Goal: Task Accomplishment & Management: Complete application form

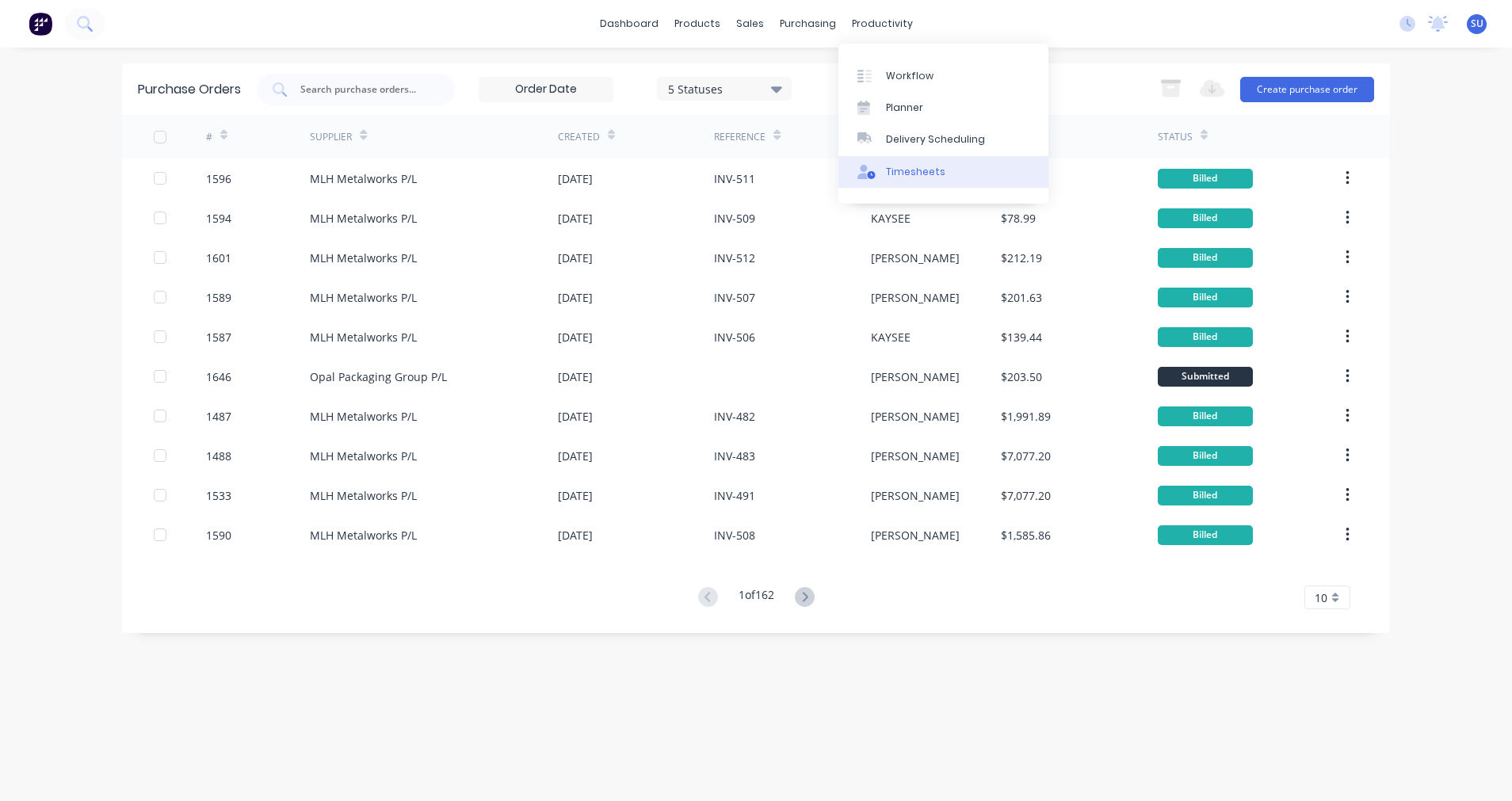
click at [914, 167] on div "Timesheets" at bounding box center [915, 172] width 60 height 15
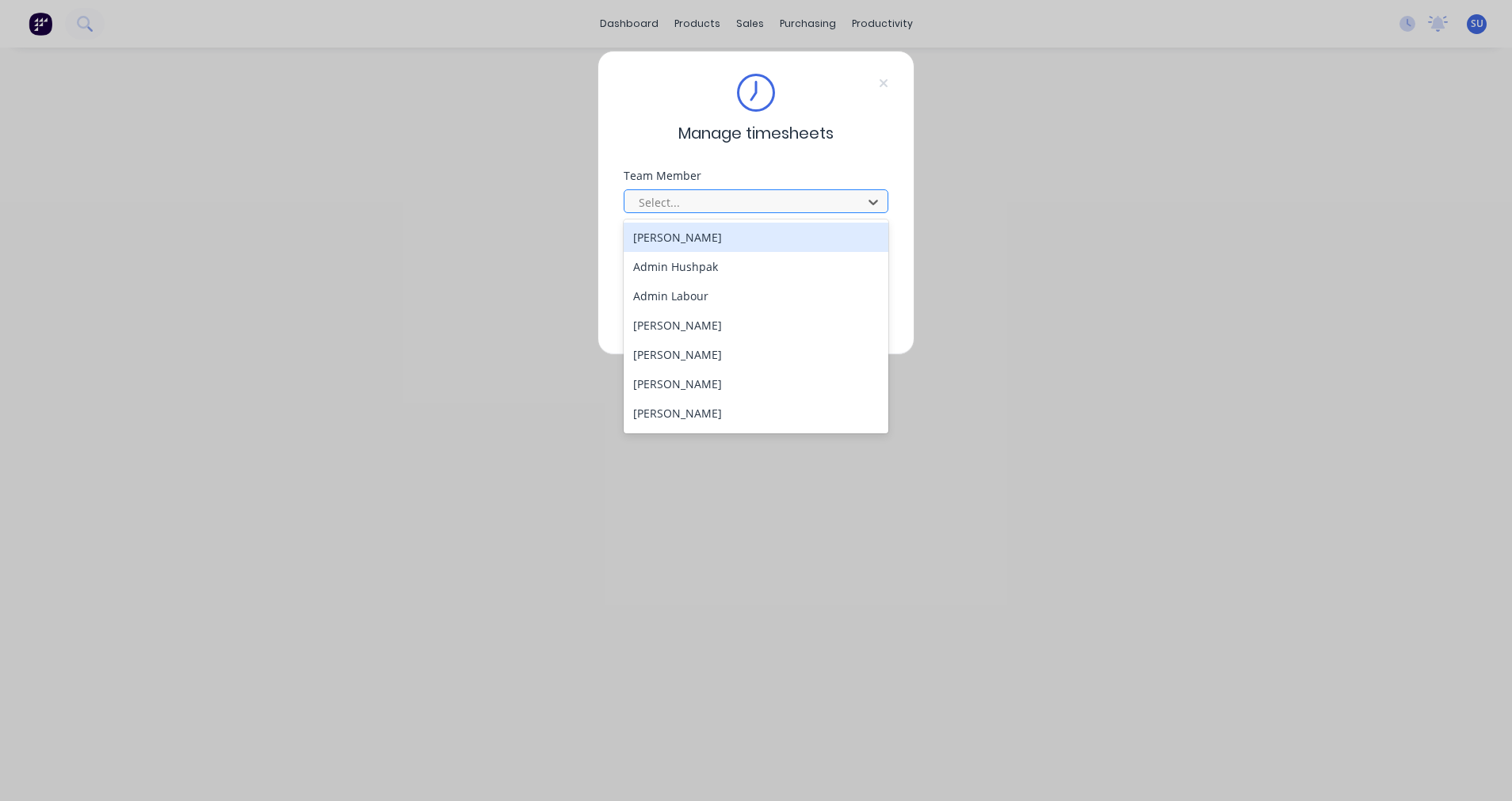
click at [696, 199] on div at bounding box center [745, 202] width 217 height 20
type input "sc"
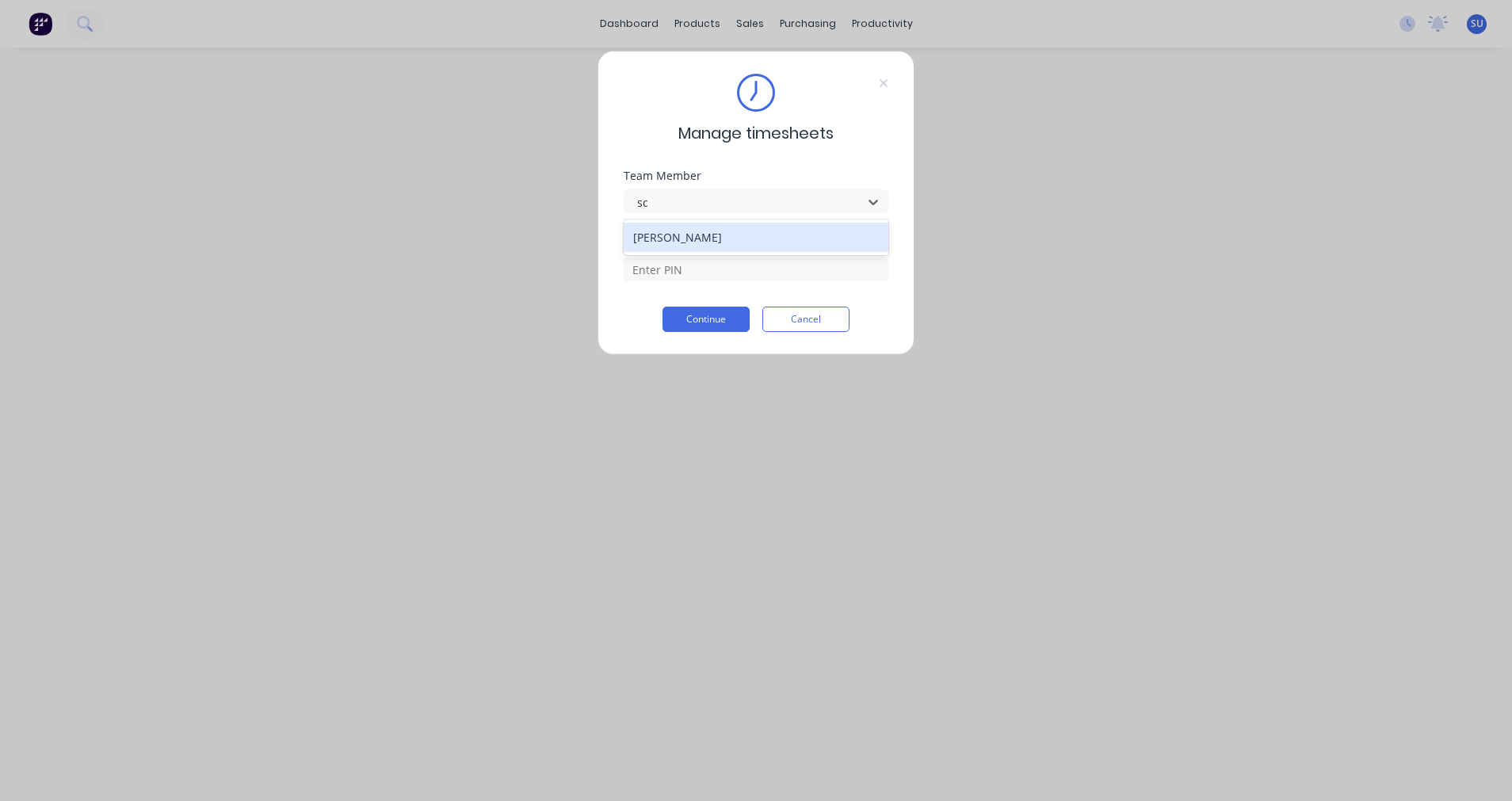
click at [703, 233] on div "[PERSON_NAME]" at bounding box center [756, 237] width 265 height 29
click at [693, 262] on input at bounding box center [756, 269] width 265 height 24
type input "2152"
click at [712, 314] on button "Continue" at bounding box center [705, 319] width 87 height 25
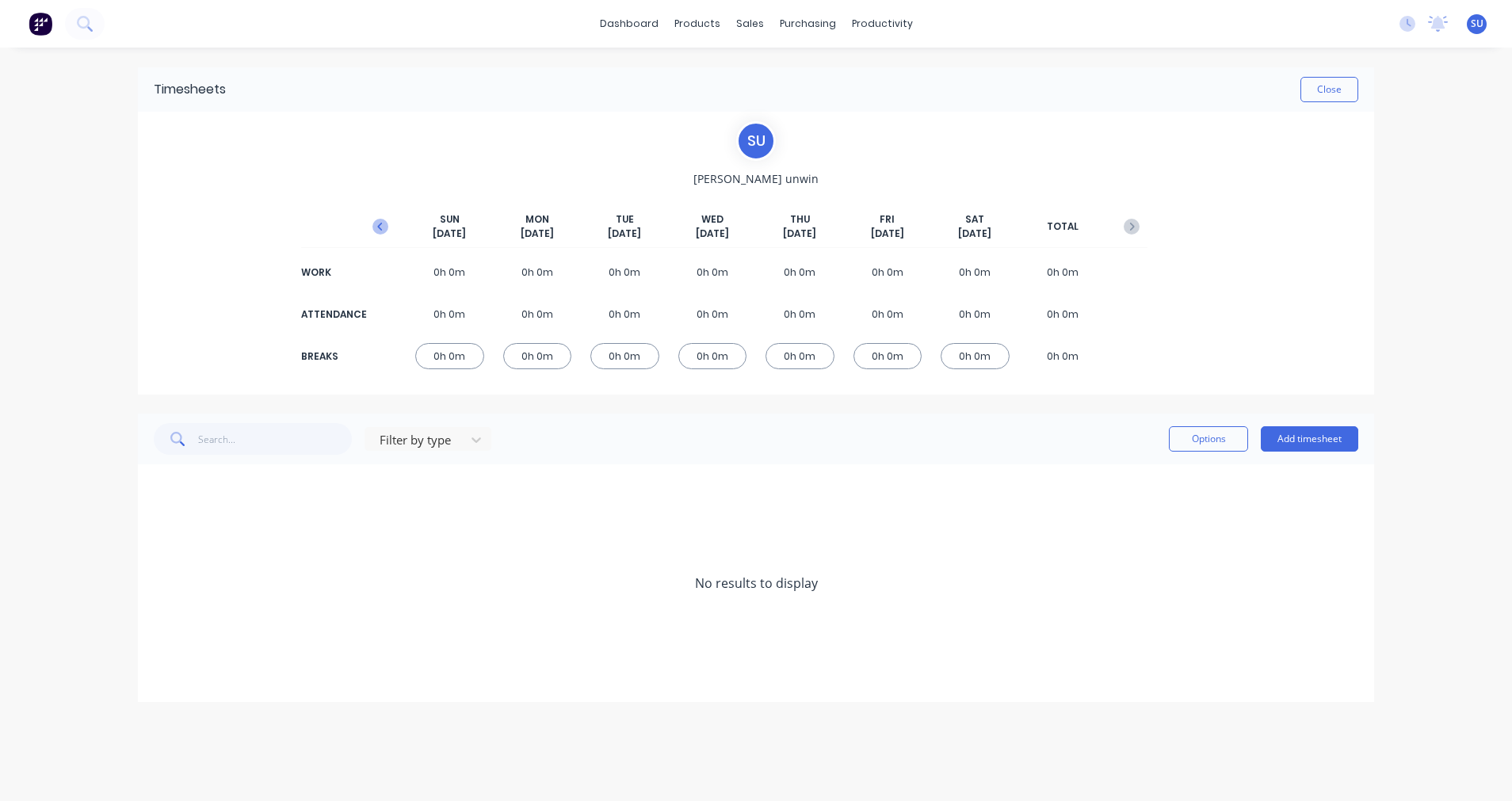
click at [381, 224] on icon "button" at bounding box center [380, 226] width 5 height 8
click at [636, 265] on div "5h 0m" at bounding box center [625, 272] width 69 height 26
click at [156, 487] on icon at bounding box center [159, 488] width 10 height 11
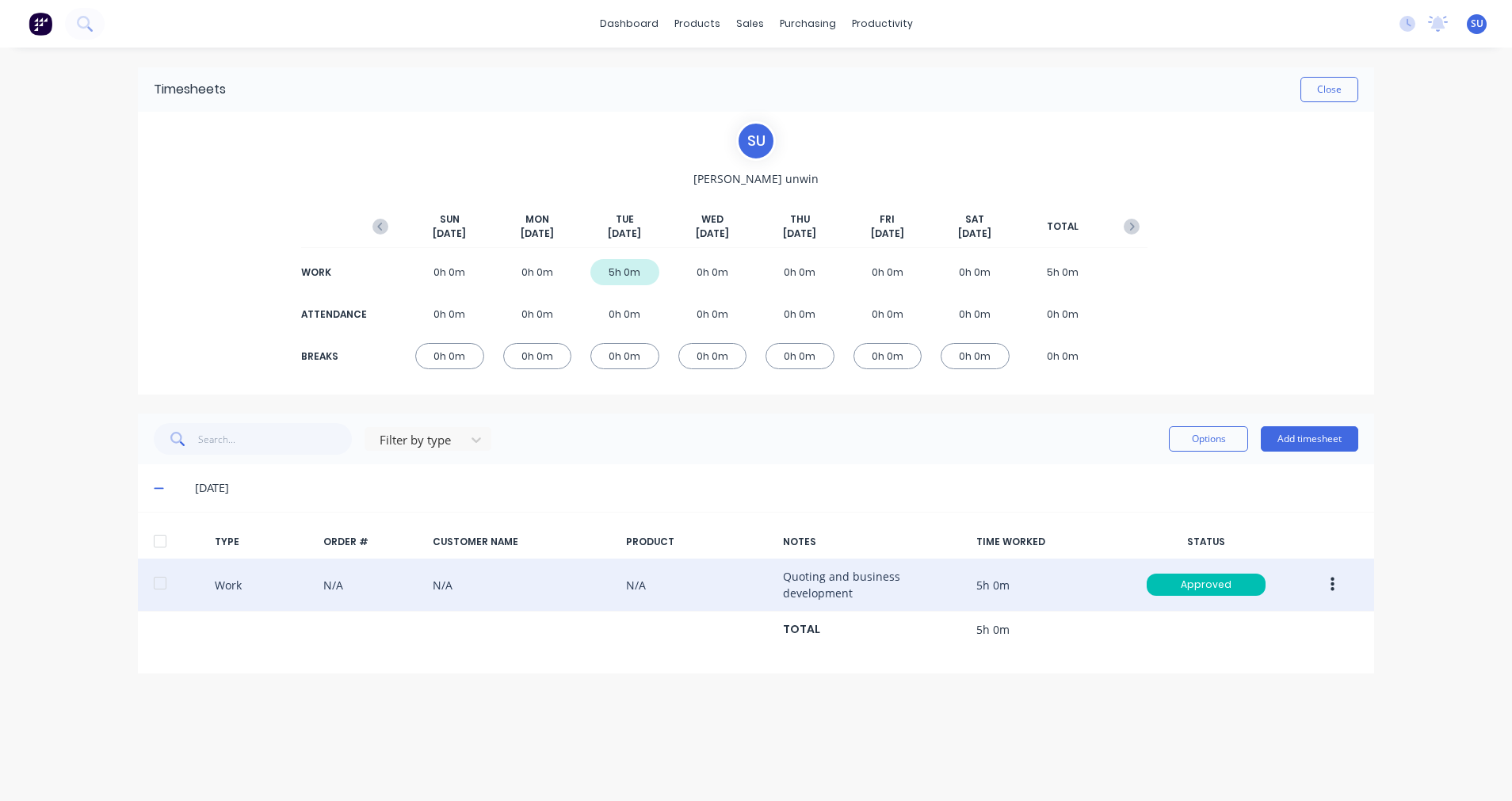
click at [1336, 581] on button "button" at bounding box center [1332, 584] width 37 height 28
click at [1258, 587] on div "Duplicate" at bounding box center [1275, 589] width 122 height 23
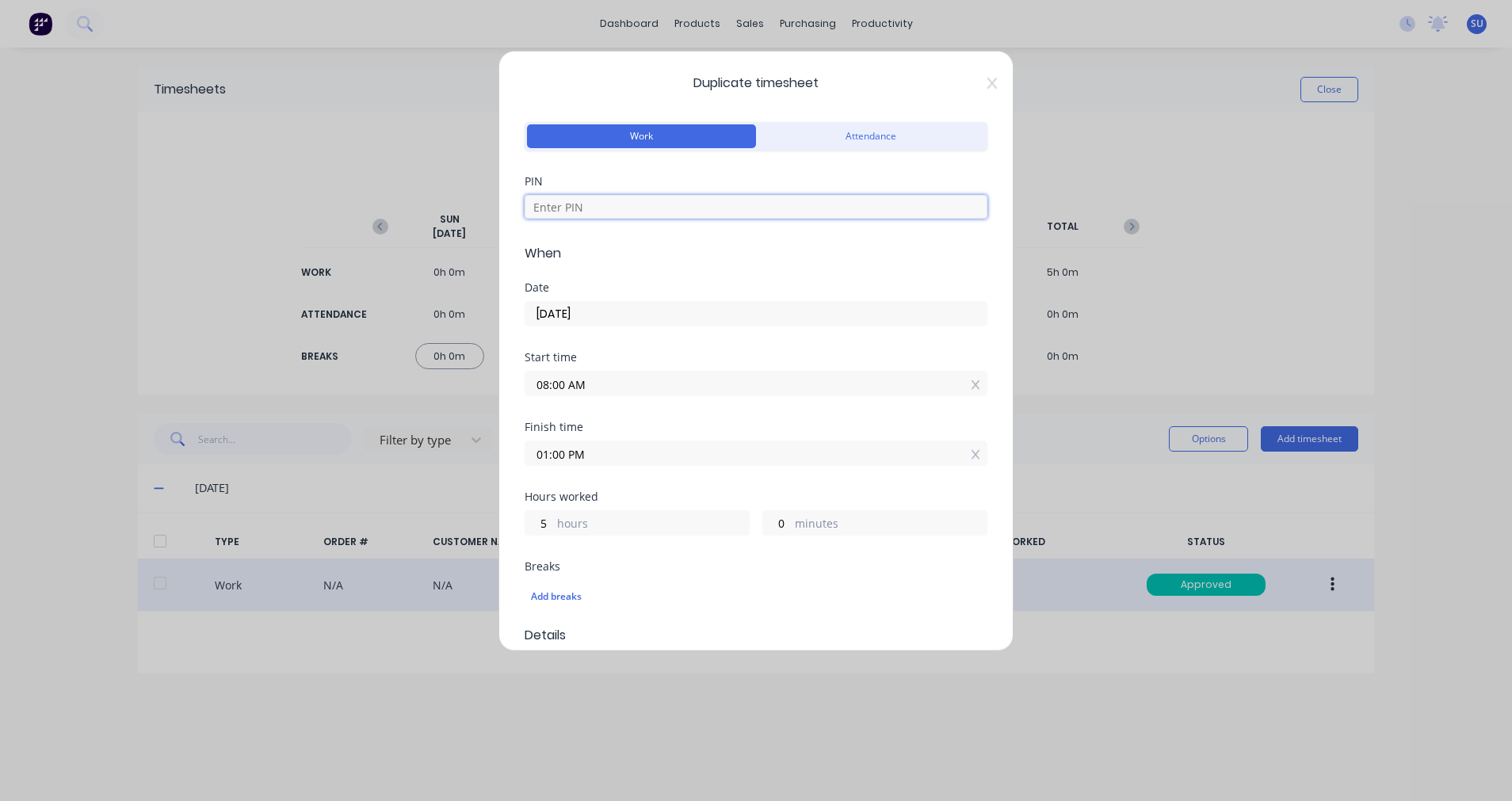
click at [559, 205] on input at bounding box center [756, 207] width 463 height 24
type input "2152"
click at [623, 304] on input "[DATE]" at bounding box center [756, 314] width 461 height 24
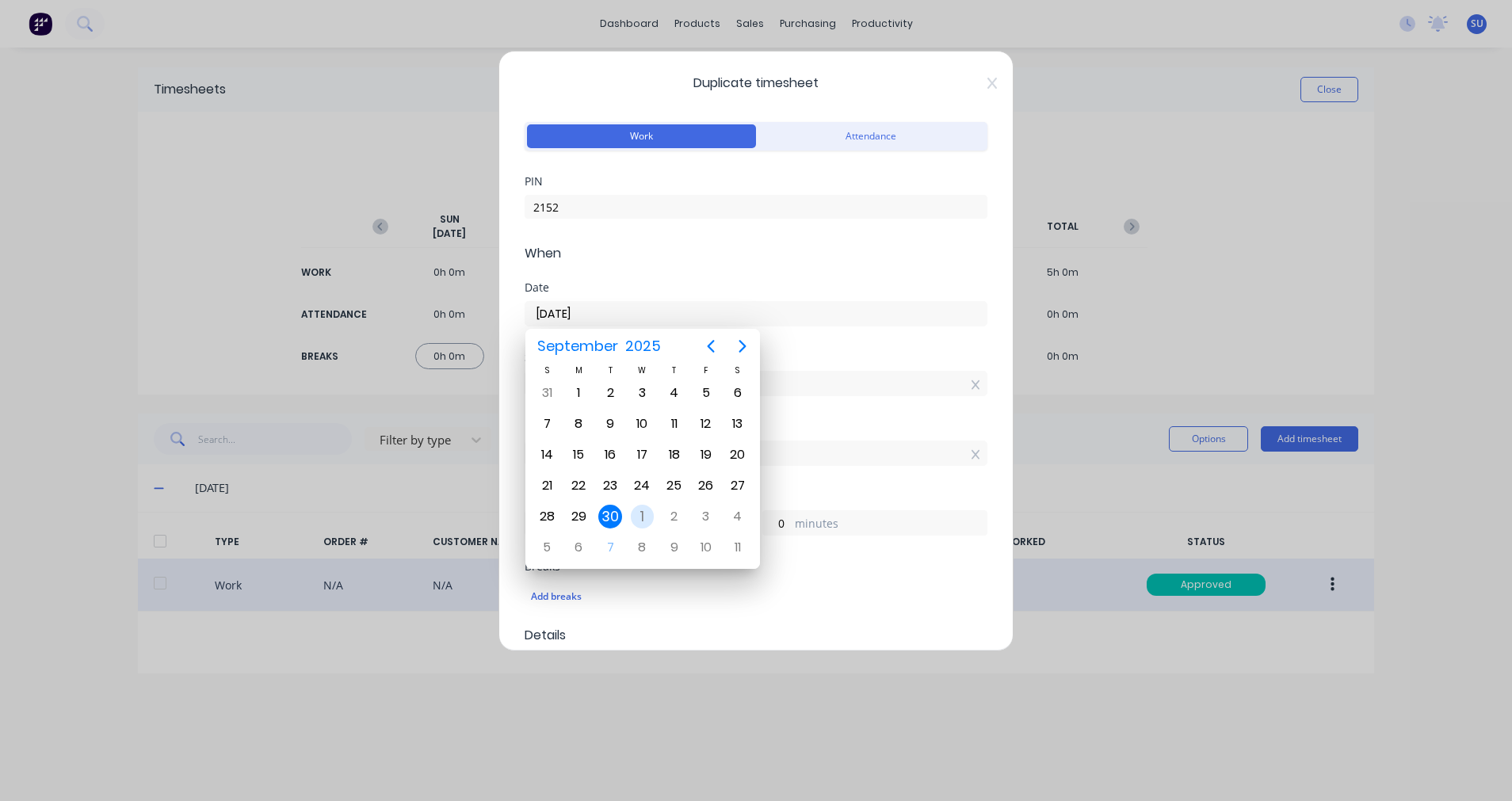
click at [644, 519] on div "1" at bounding box center [643, 517] width 24 height 24
type input "[DATE]"
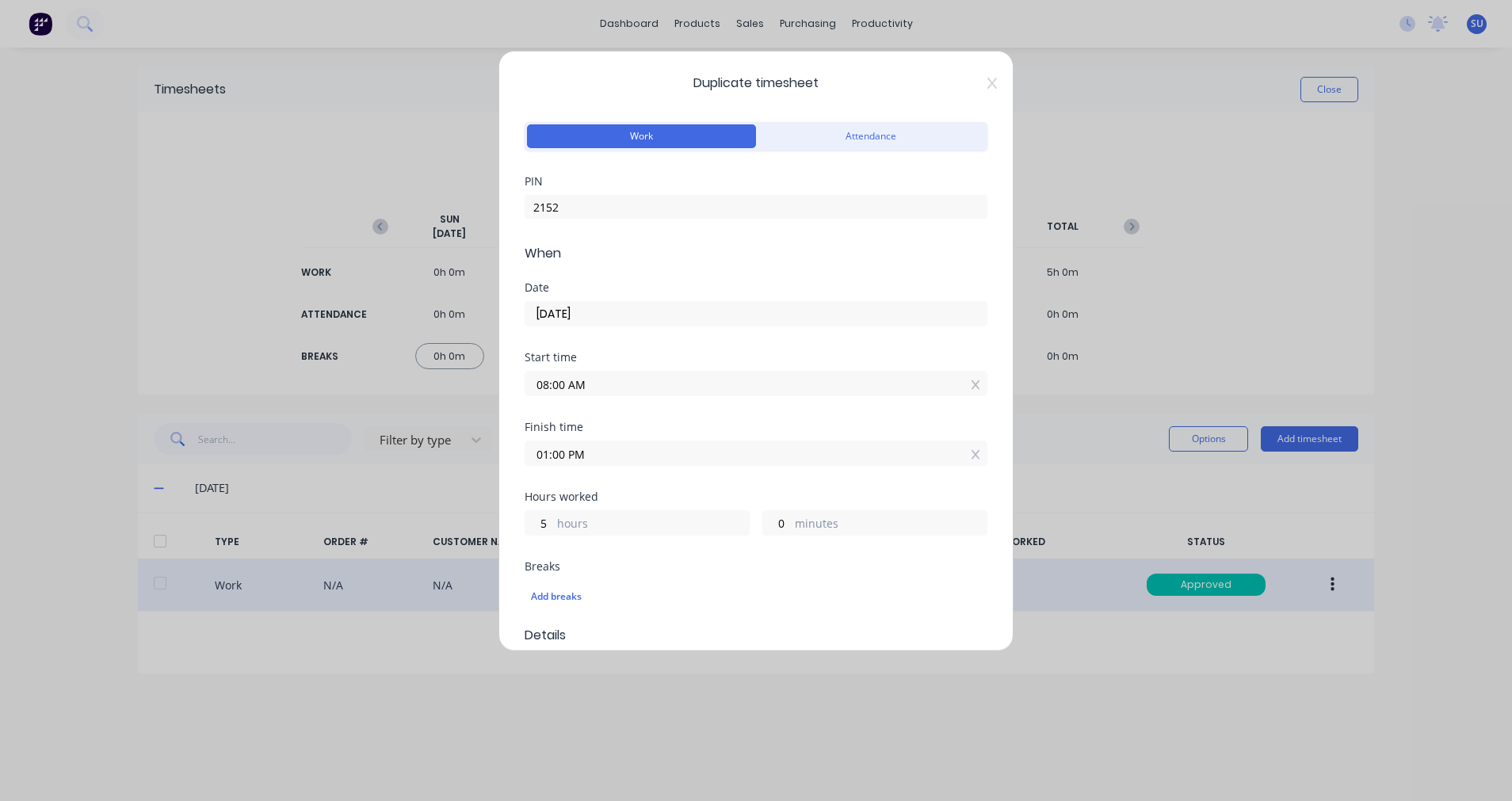
click at [665, 389] on input "08:00 AM" at bounding box center [756, 383] width 461 height 24
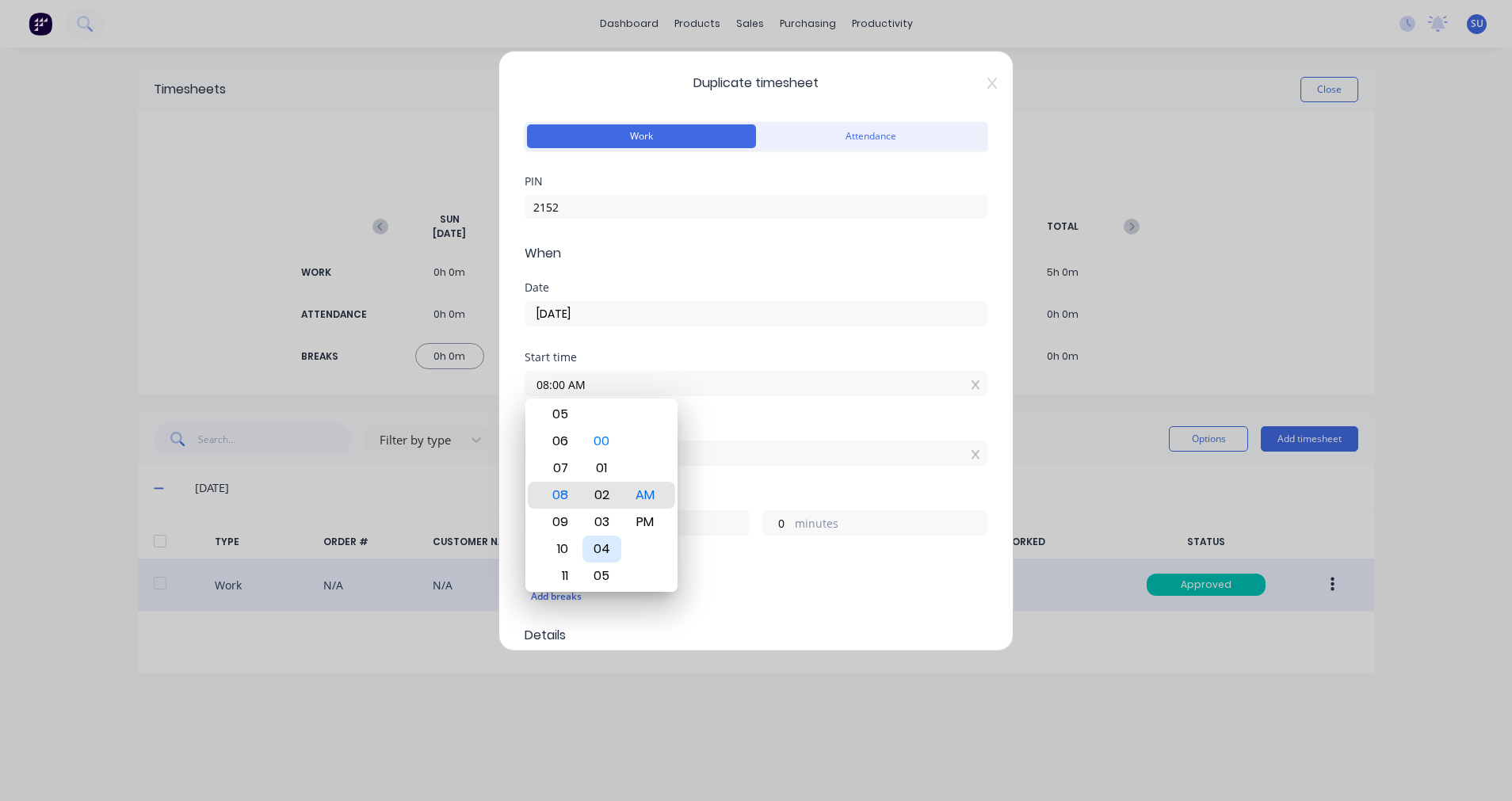
type input "08:02 AM"
type input "4"
type input "58"
type input "08:04 AM"
type input "56"
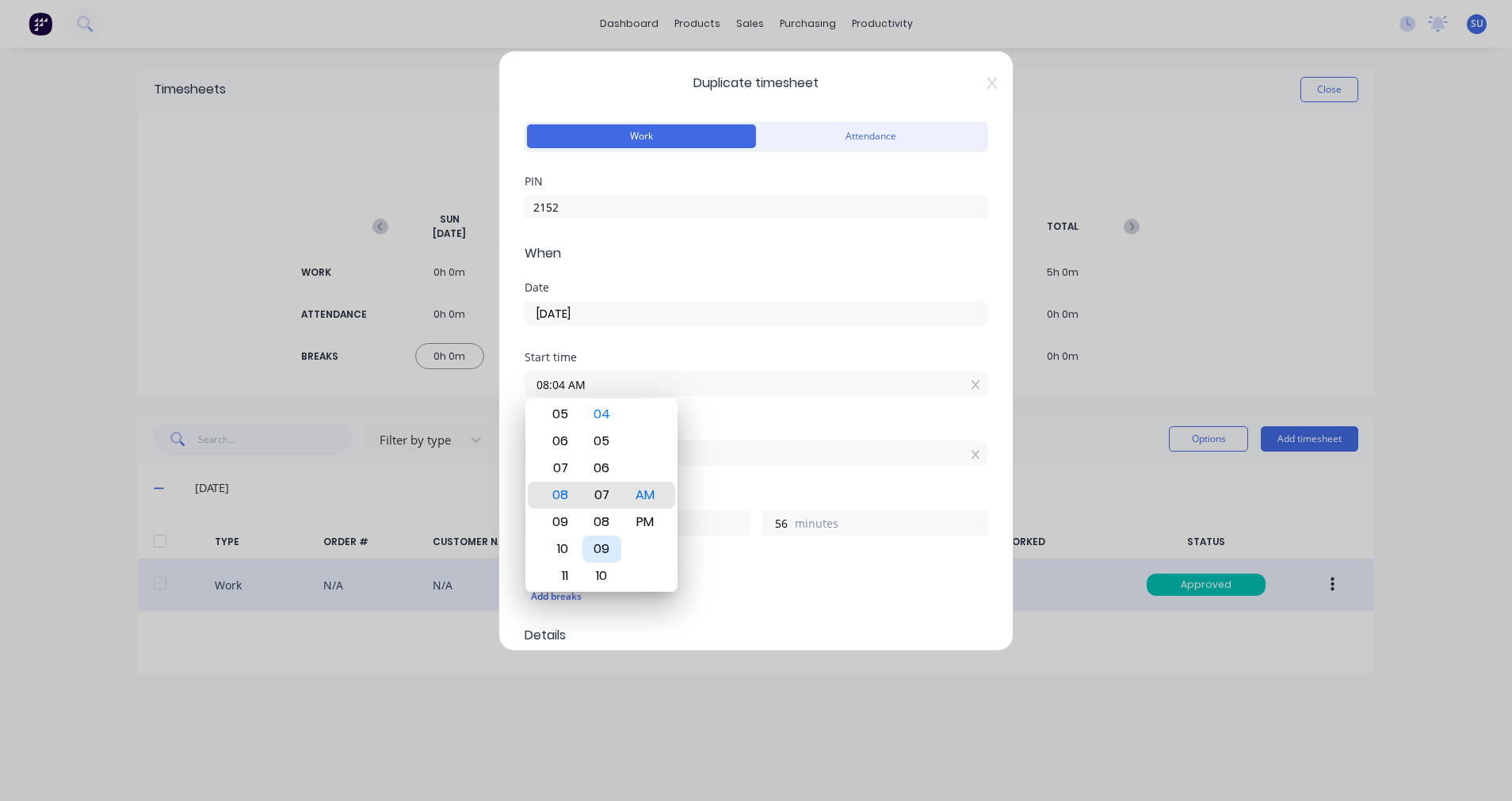
type input "08:07 AM"
type input "53"
type input "08:09 AM"
type input "51"
type input "08:10 AM"
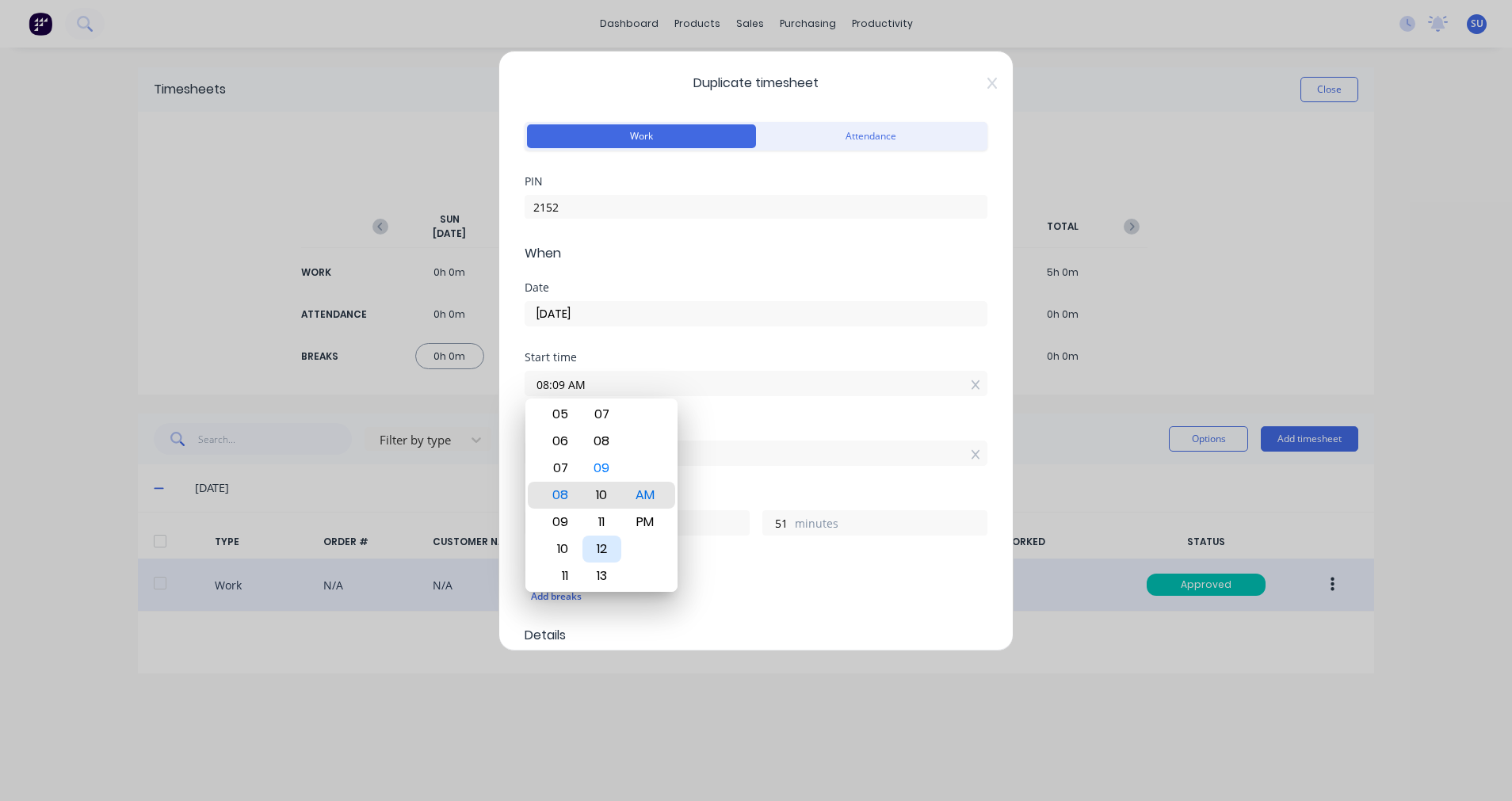
type input "50"
type input "08:12 AM"
type input "48"
type input "08:08 AM"
type input "52"
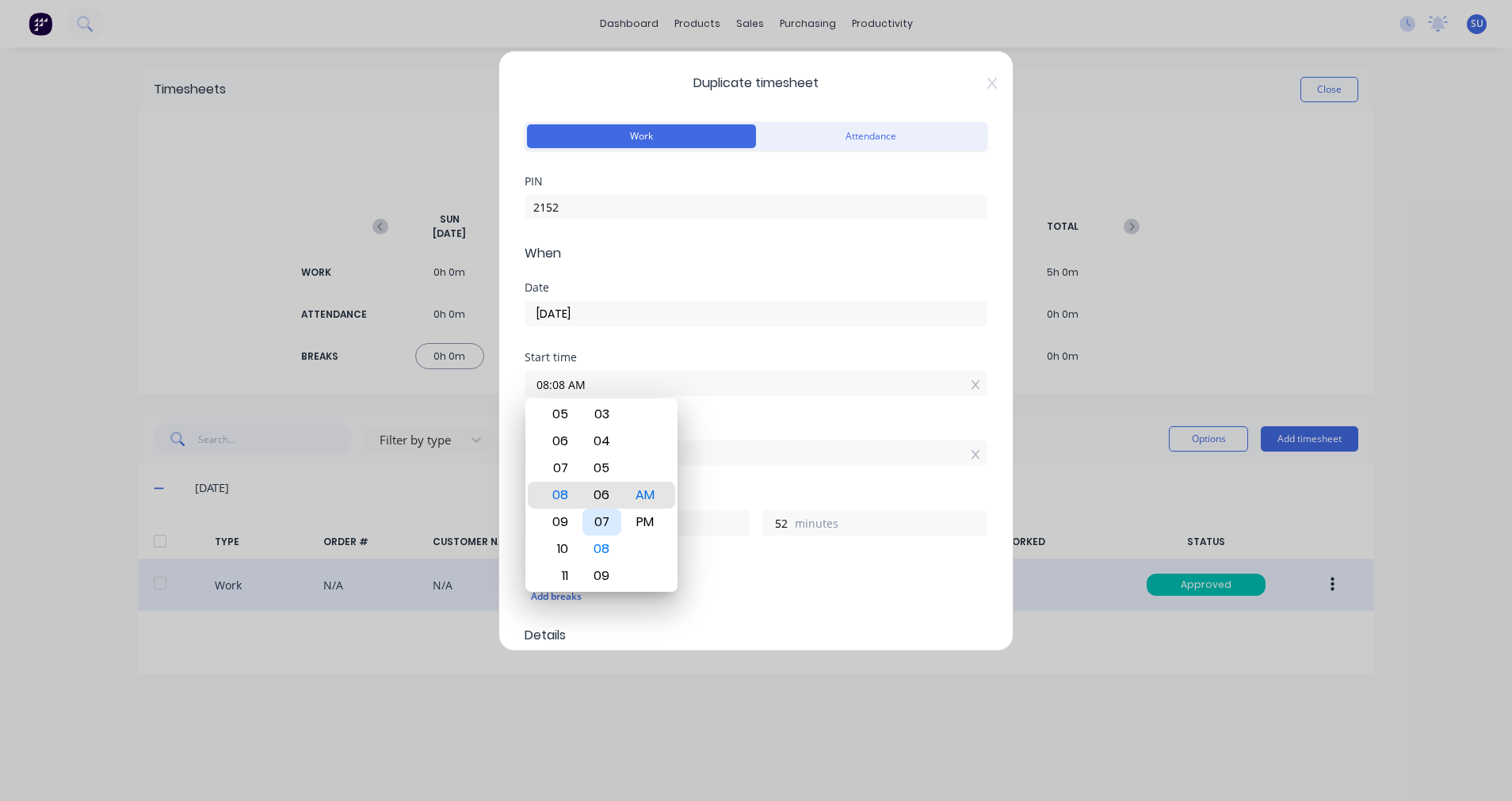
type input "08:06 AM"
type input "54"
type input "08:04 AM"
type input "56"
type input "08:03 AM"
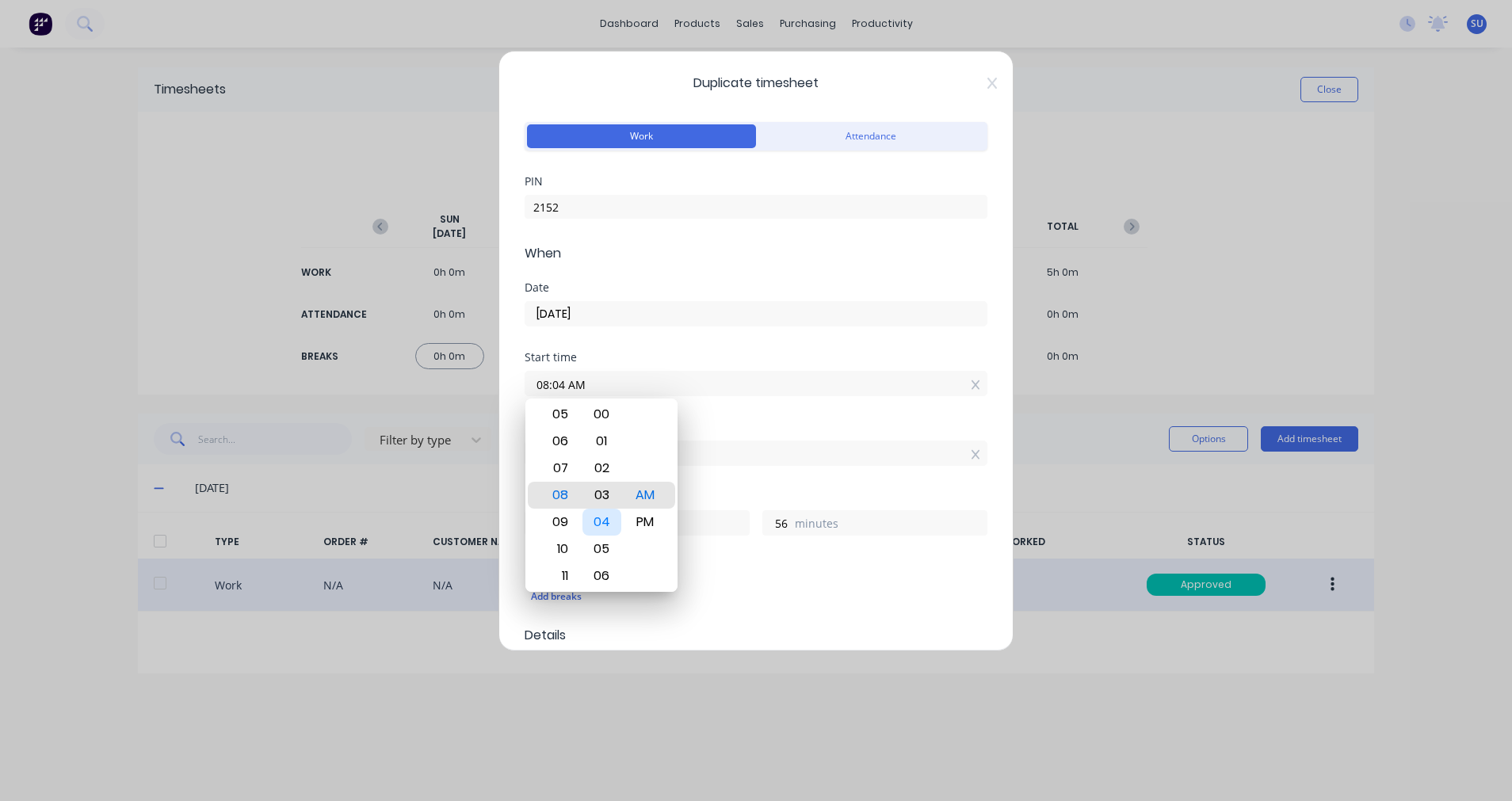
type input "57"
type input "08:02 AM"
type input "58"
type input "08:01 AM"
type input "59"
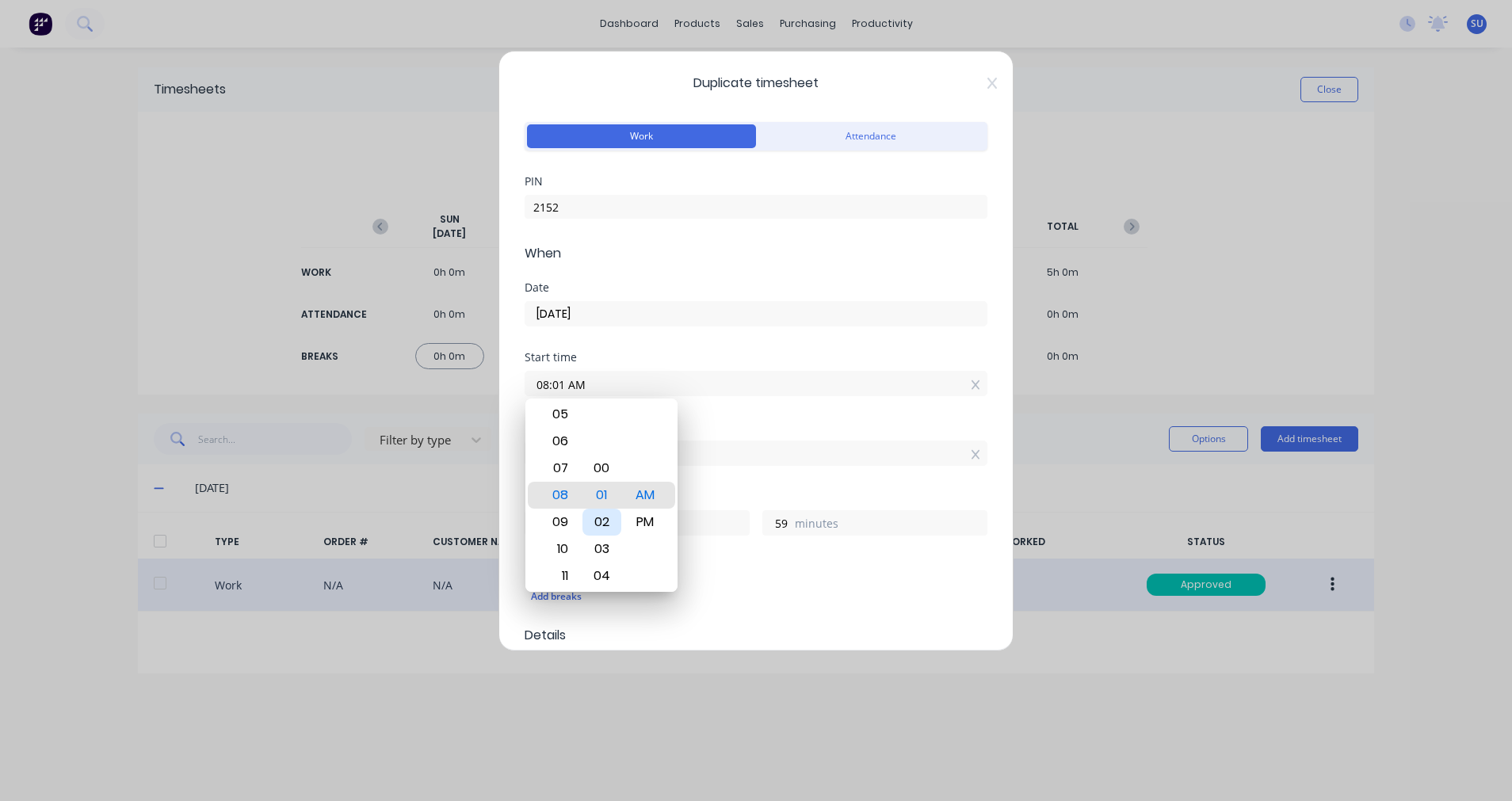
type input "08:00 AM"
type input "5"
type input "0"
click at [788, 495] on div "Hours worked" at bounding box center [756, 496] width 463 height 11
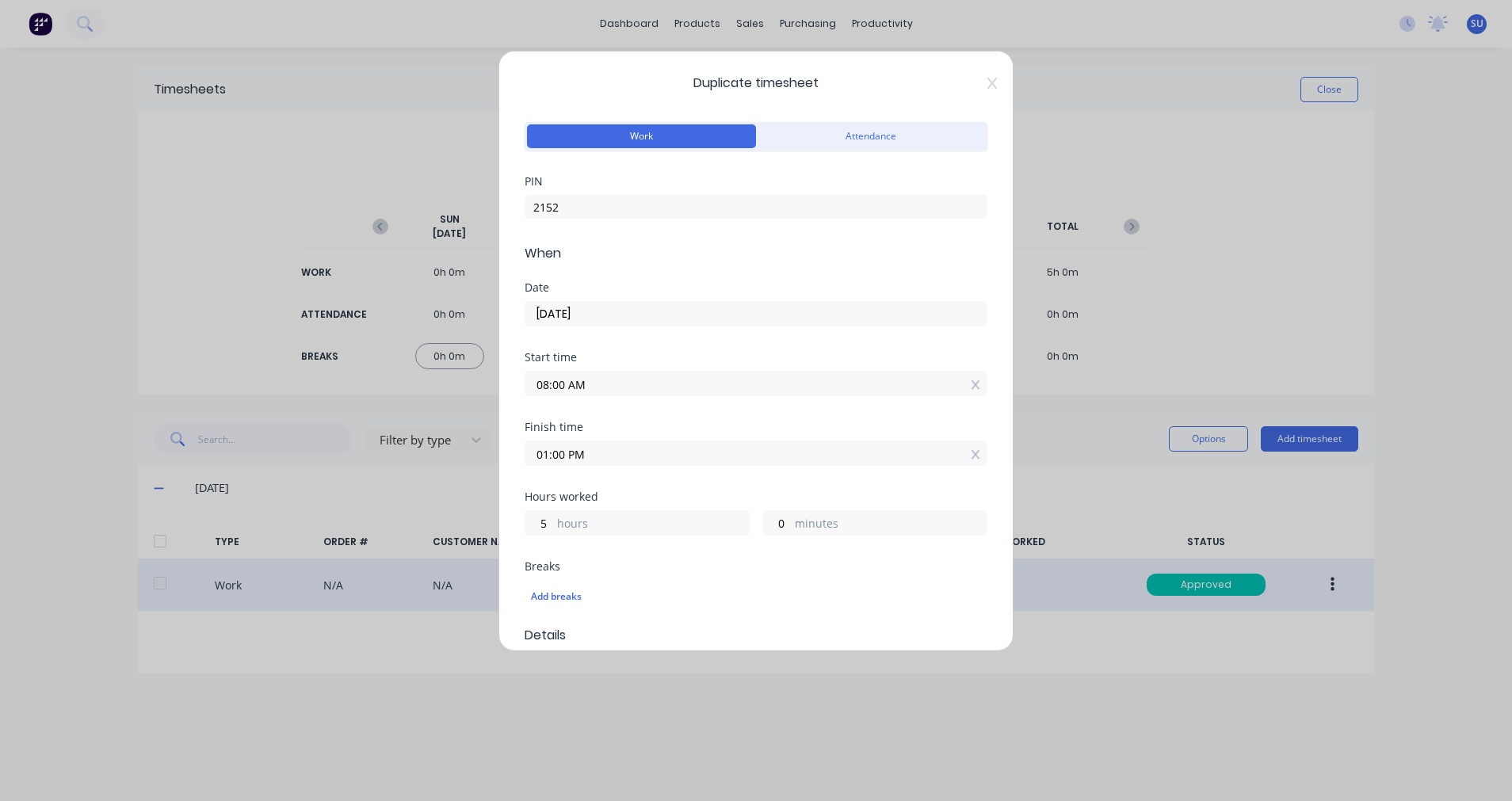
click at [678, 454] on input "01:00 PM" at bounding box center [756, 453] width 461 height 24
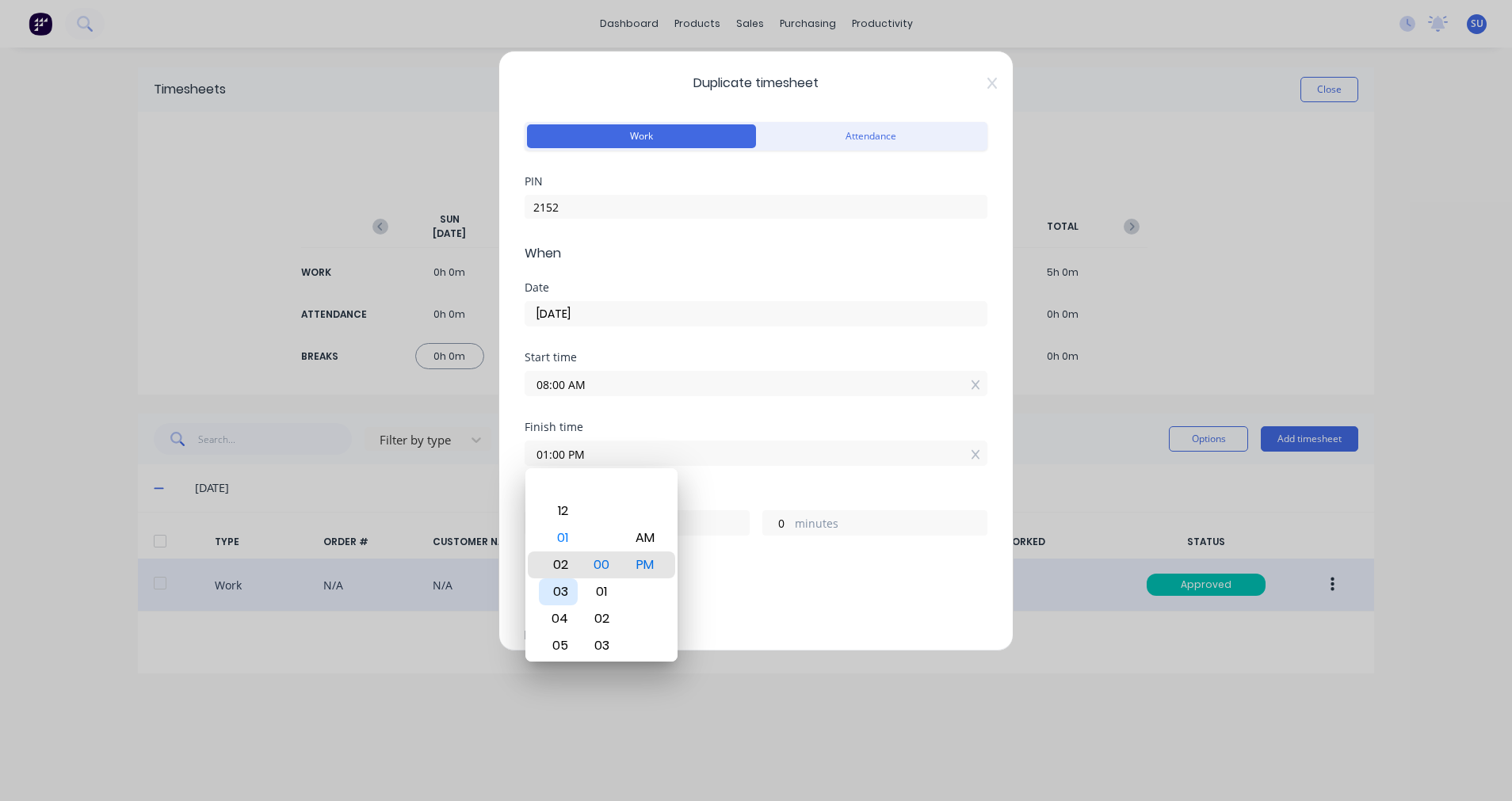
type input "02:00 PM"
type input "6"
type input "04:00 PM"
type input "8"
type input "06:00 PM"
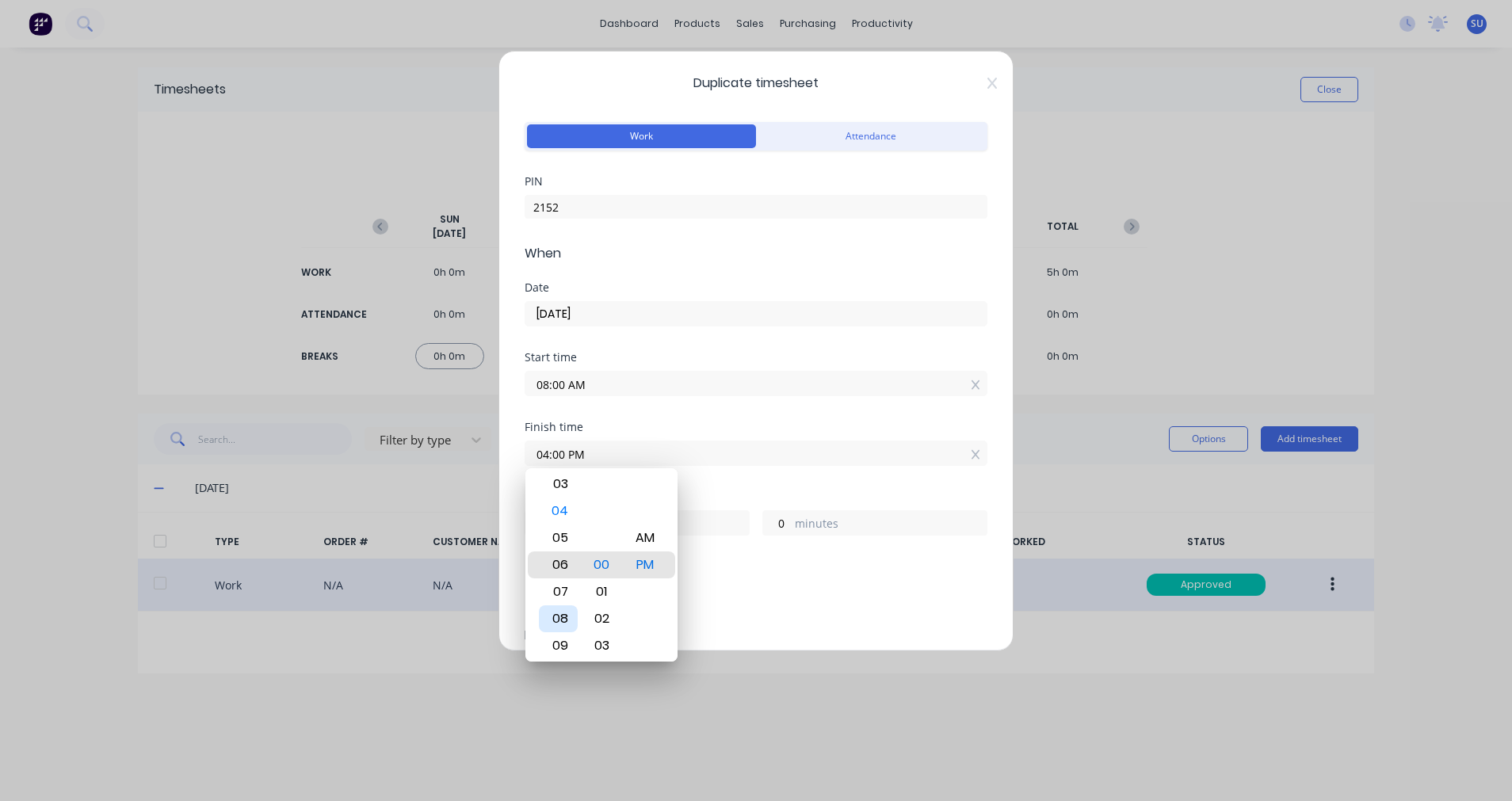
type input "10"
type input "07:00 PM"
type input "11"
type input "08:00 PM"
type input "12"
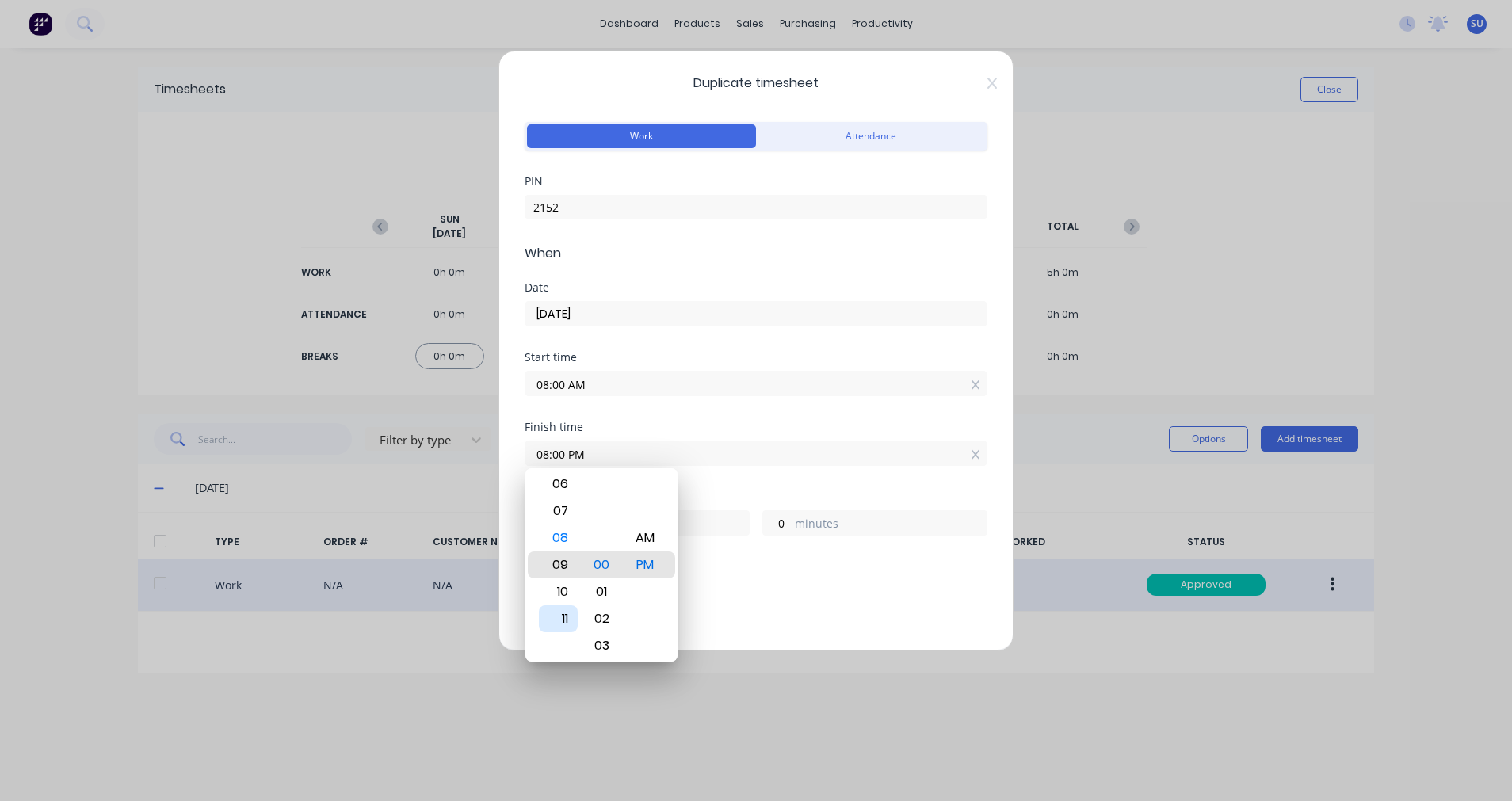
type input "09:00 PM"
type input "13"
type input "10:00 PM"
type input "14"
type input "11:00 PM"
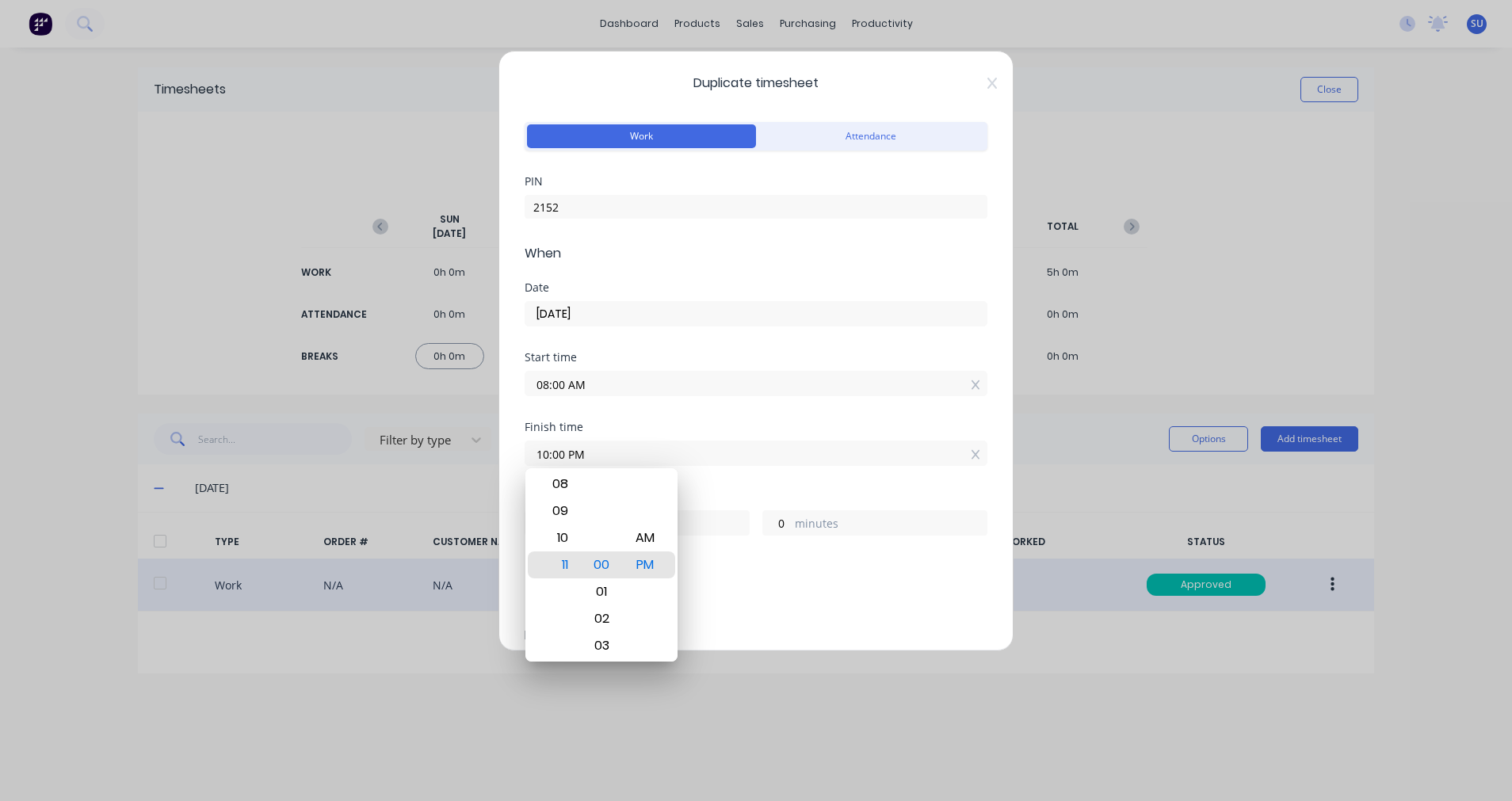
type input "15"
type input "11:00 AM"
type input "3"
click at [896, 466] on div "Finish time 11:00 AM" at bounding box center [756, 456] width 463 height 70
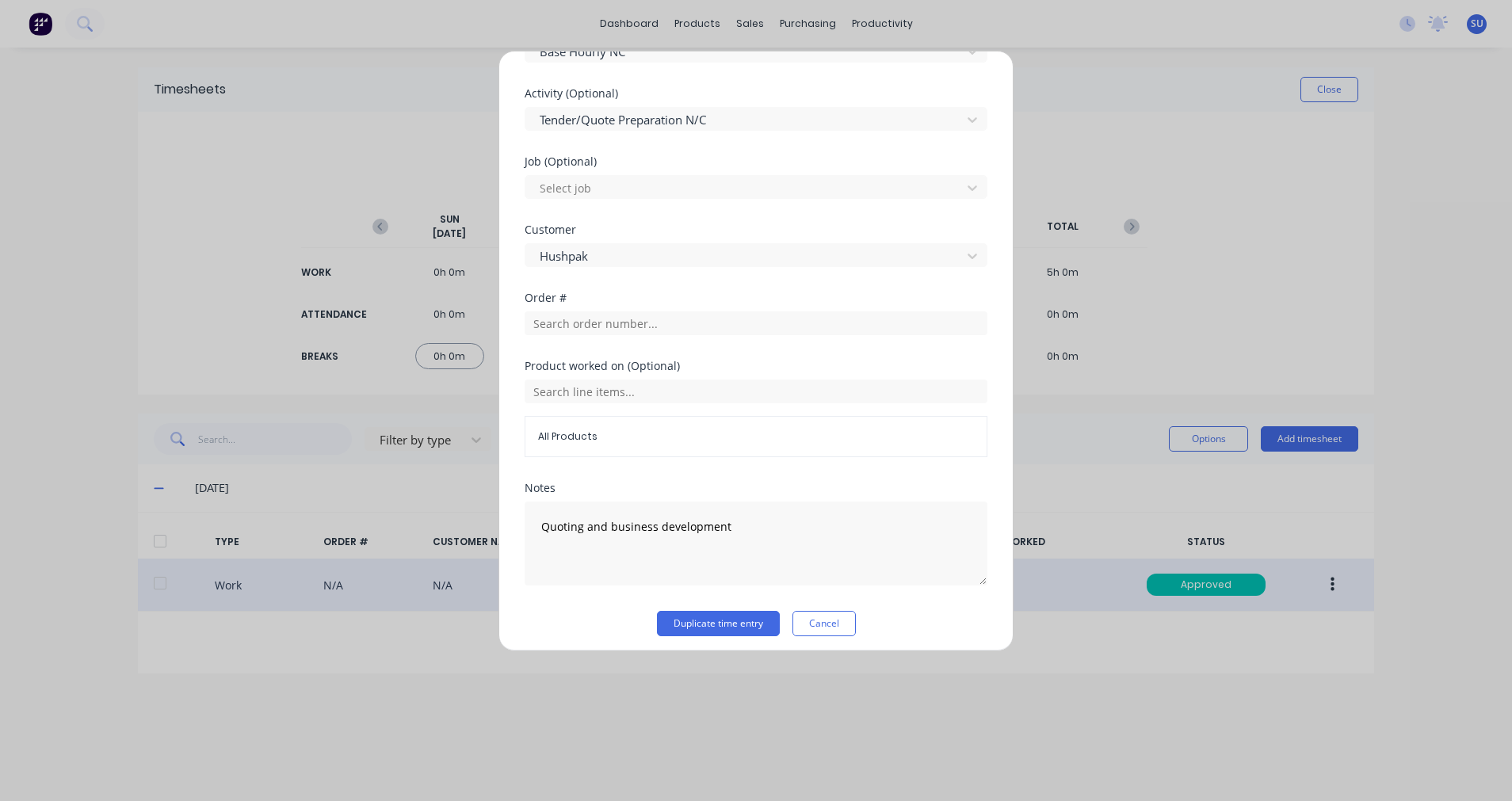
scroll to position [652, 0]
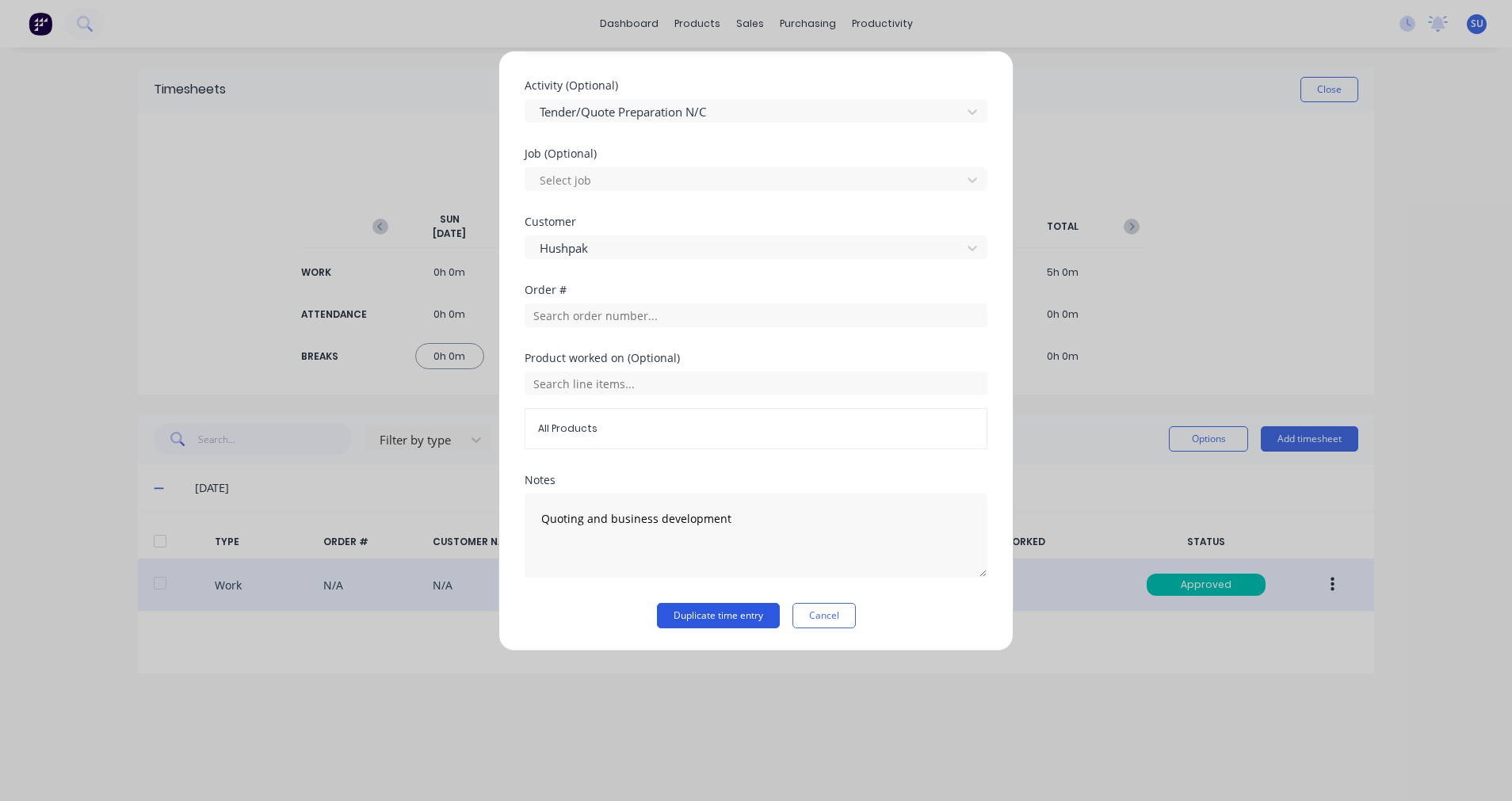
click at [738, 611] on button "Duplicate time entry" at bounding box center [718, 615] width 123 height 25
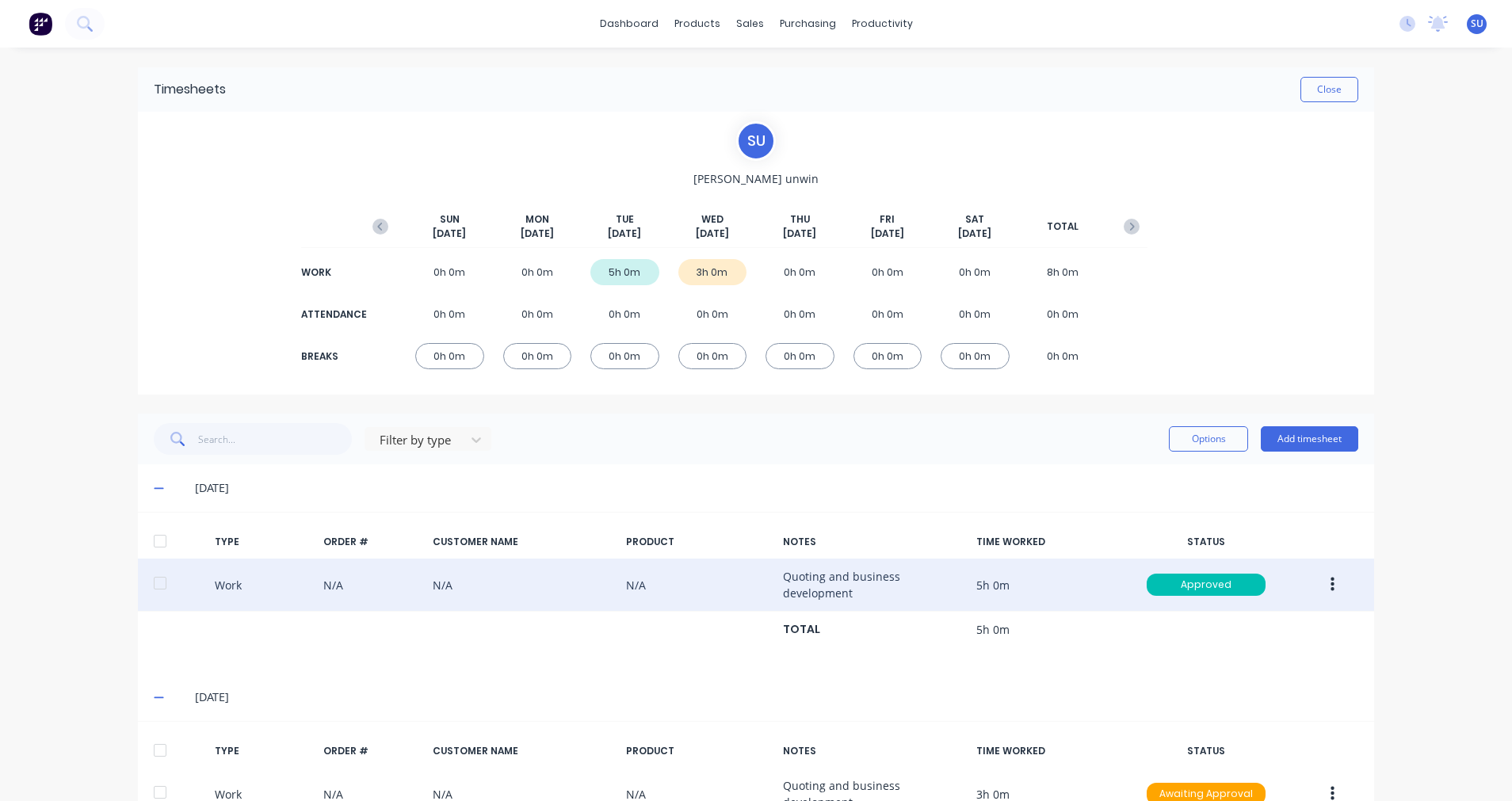
click at [797, 231] on span "[DATE]" at bounding box center [800, 234] width 34 height 15
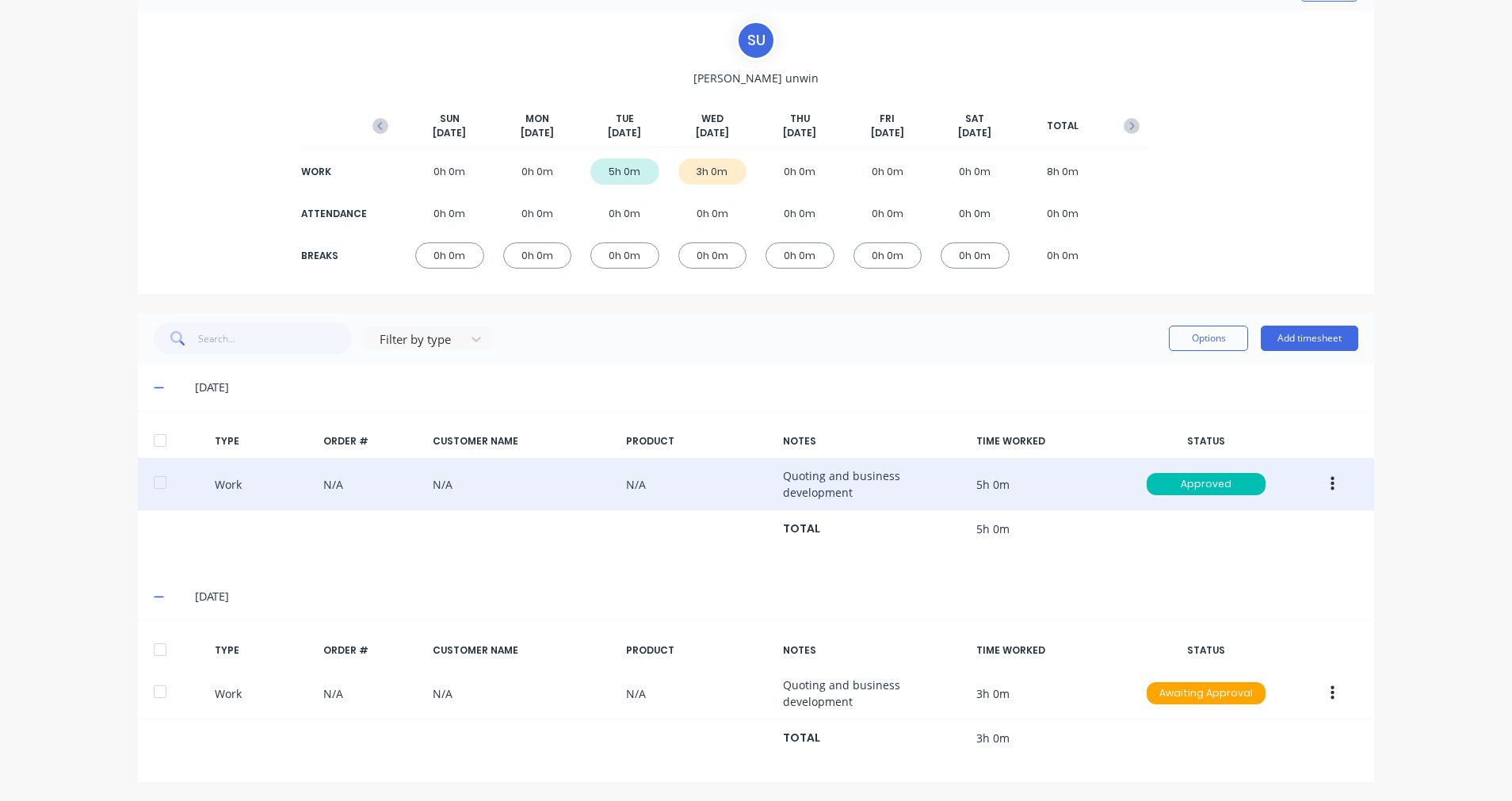
scroll to position [101, 0]
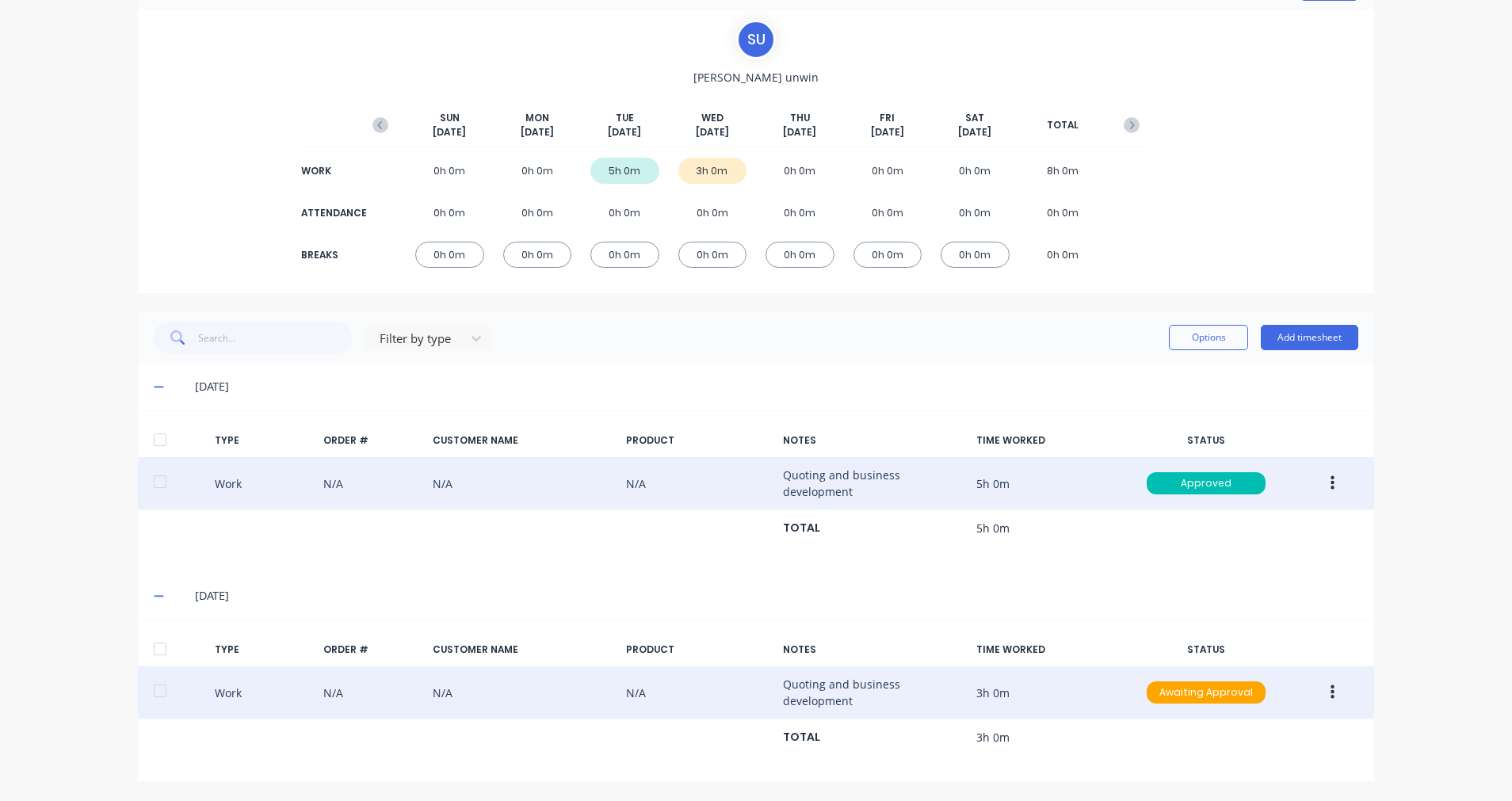
click at [1331, 686] on icon "button" at bounding box center [1332, 692] width 4 height 17
click at [1294, 694] on div "Duplicate" at bounding box center [1275, 697] width 122 height 23
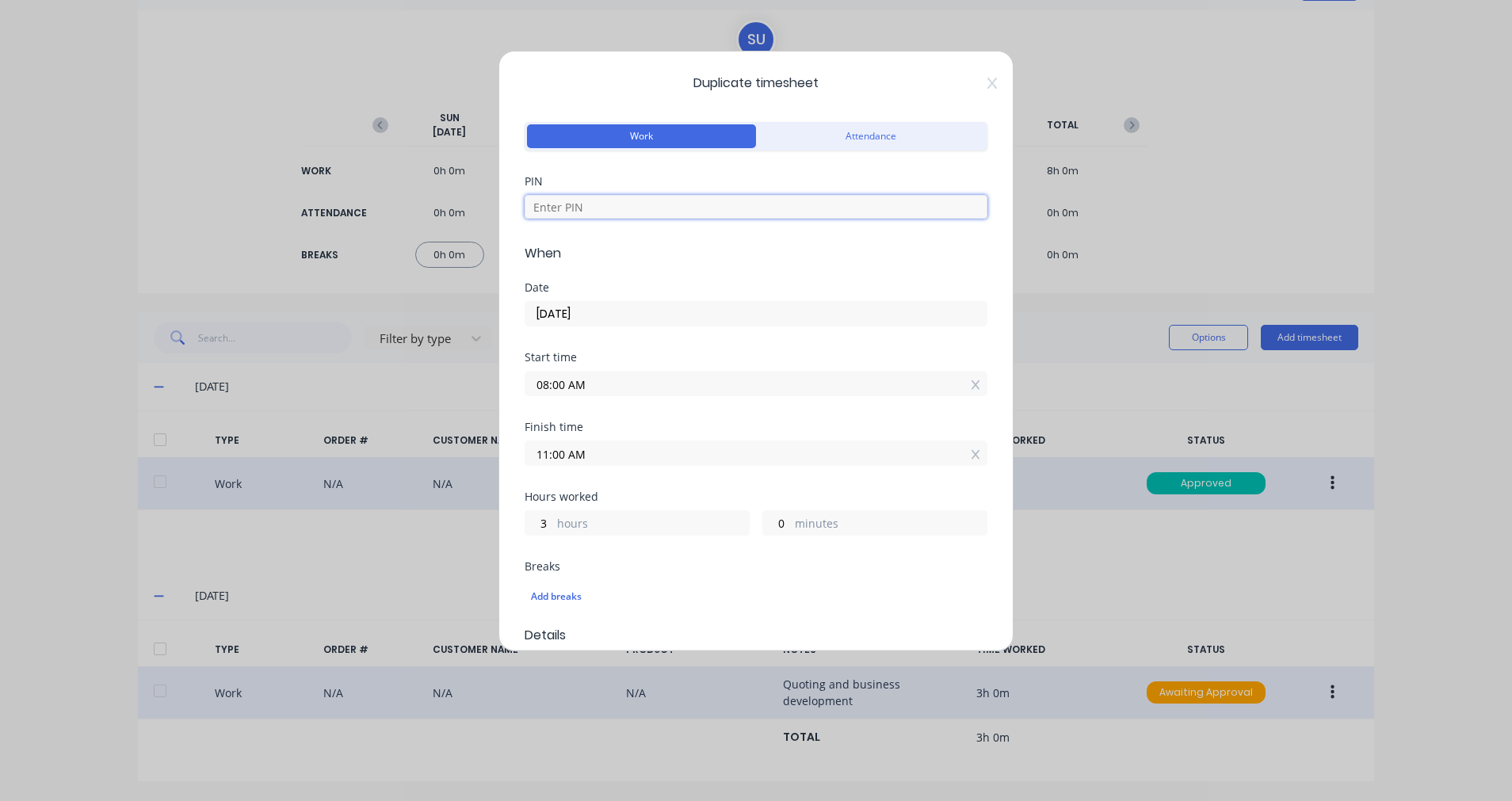
click at [593, 209] on input at bounding box center [756, 207] width 463 height 24
type input "2152"
click at [642, 310] on input "[DATE]" at bounding box center [756, 314] width 461 height 24
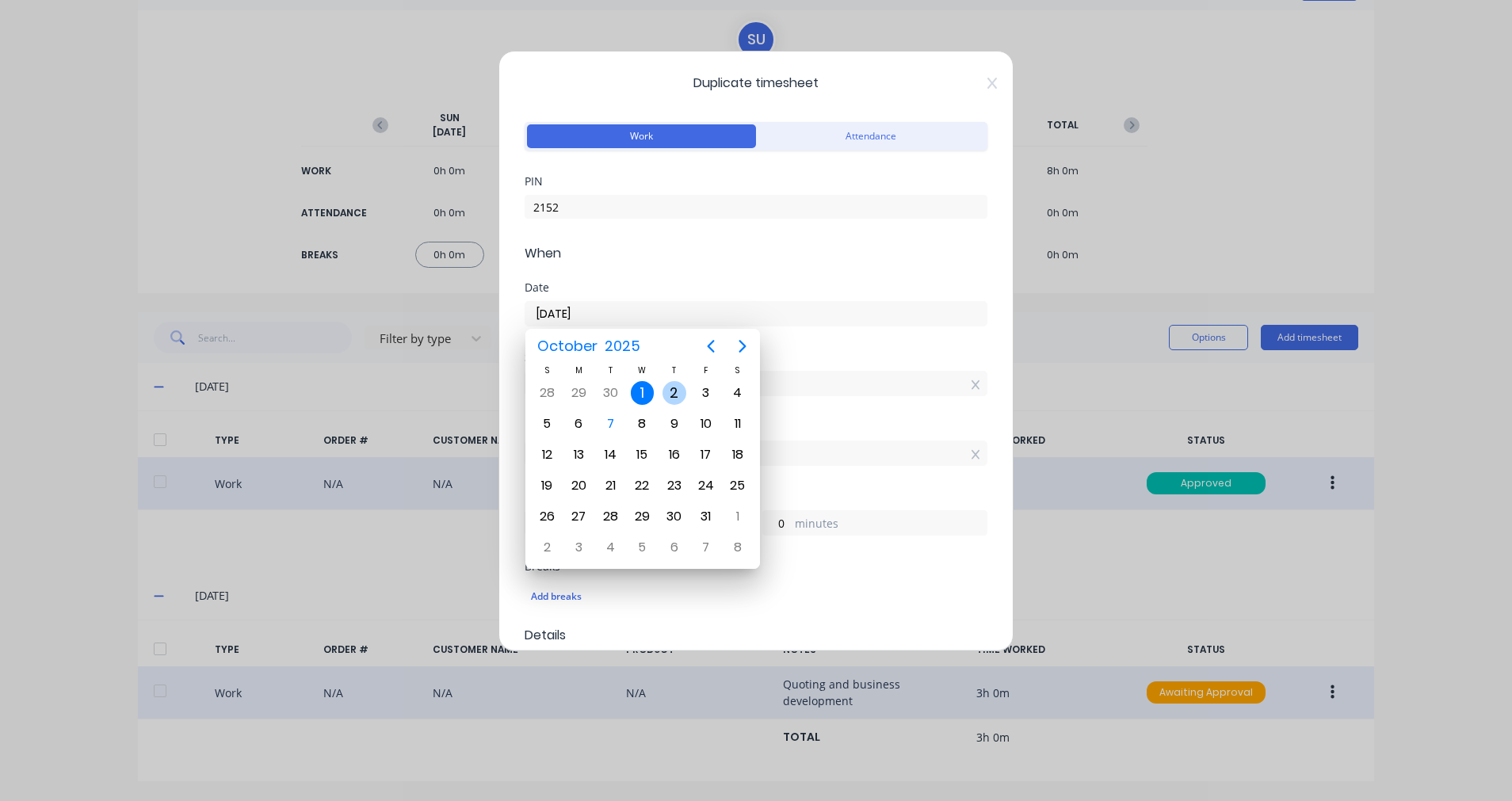
click at [680, 392] on div "2" at bounding box center [674, 393] width 24 height 24
type input "[DATE]"
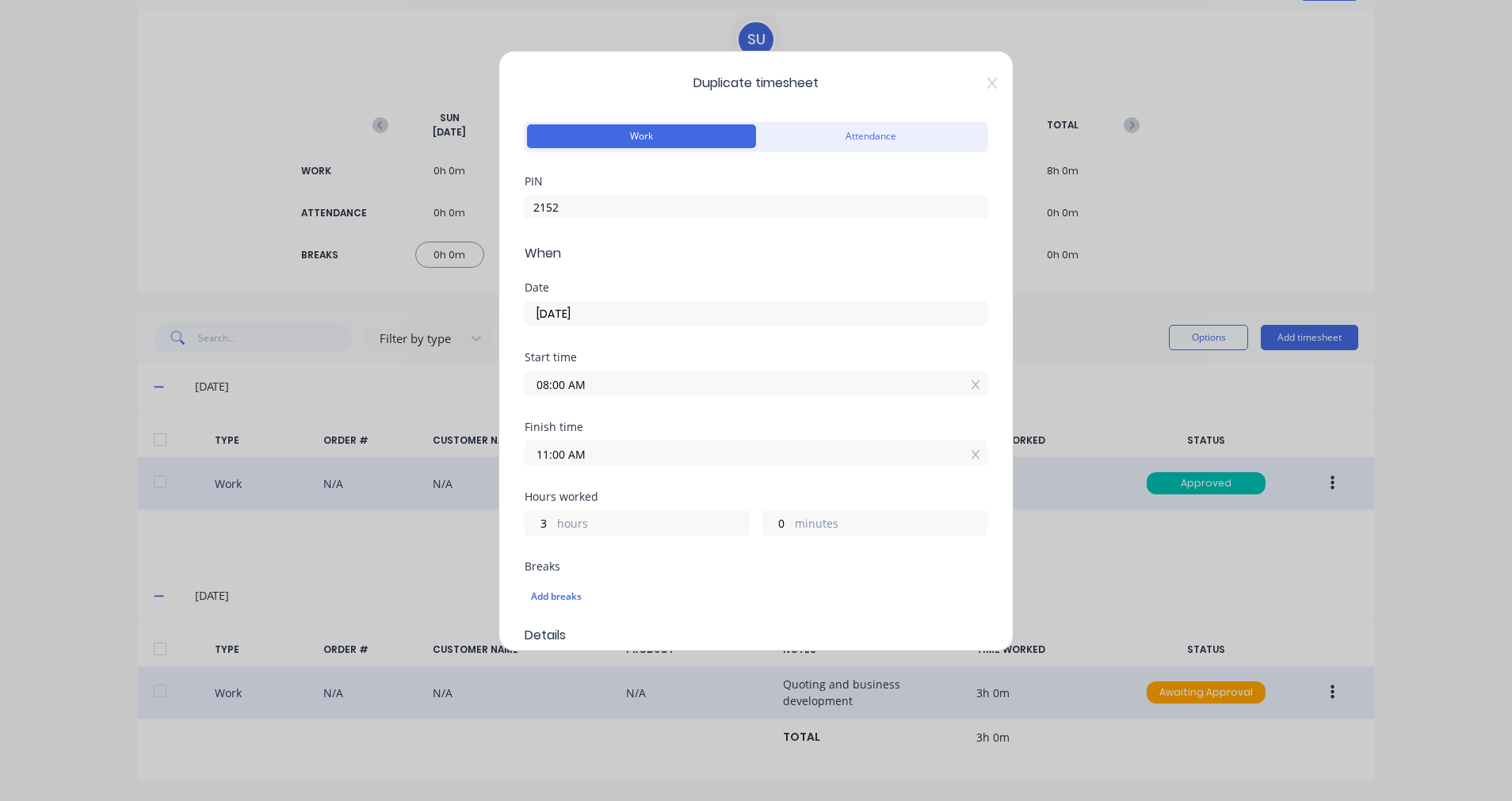
click at [680, 368] on div "08:00 AM" at bounding box center [756, 382] width 463 height 29
click at [654, 381] on input "08:00 AM" at bounding box center [756, 383] width 461 height 24
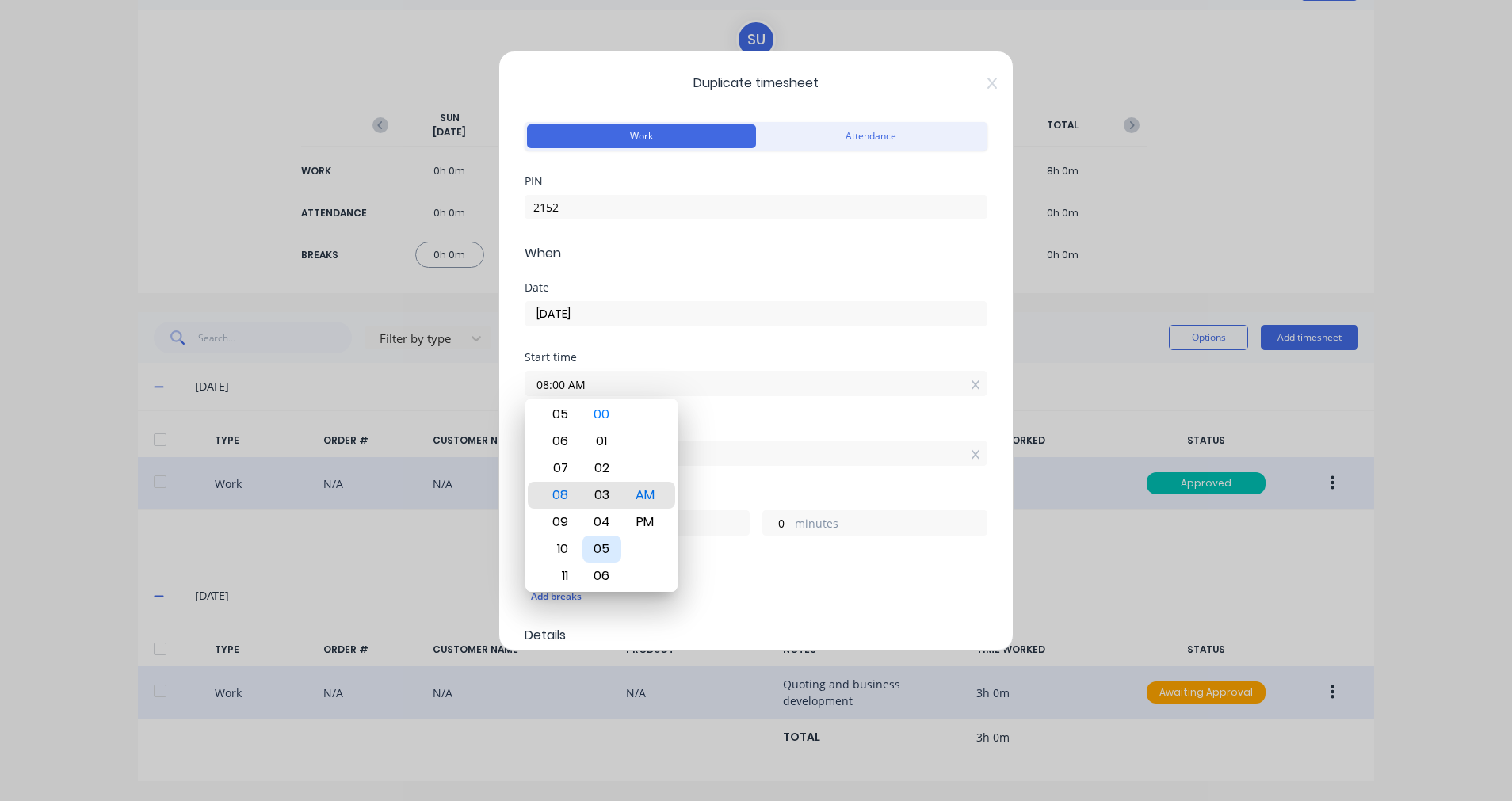
type input "08:03 AM"
type input "2"
type input "57"
type input "08:06 AM"
type input "54"
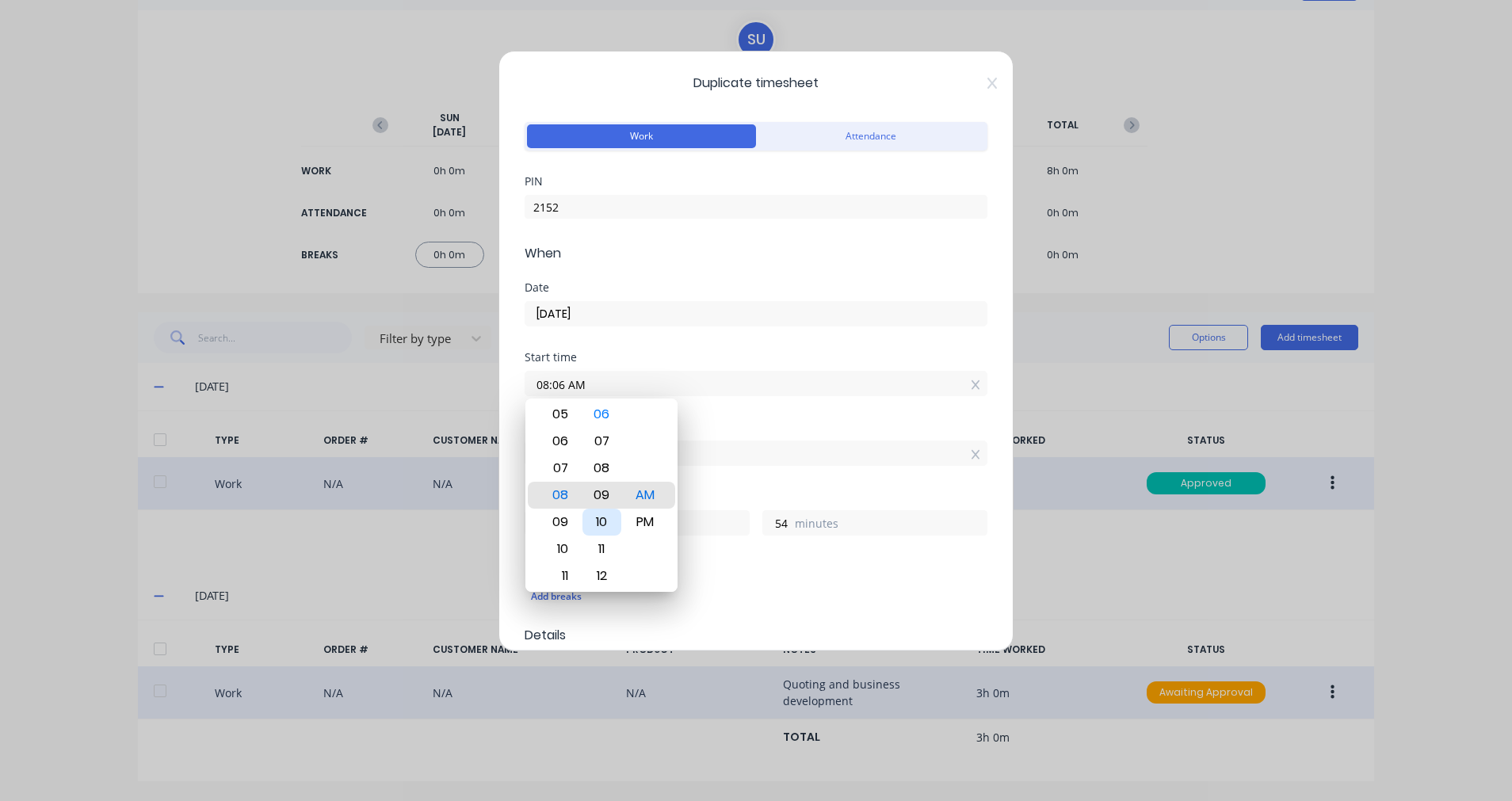
type input "08:09 AM"
type input "51"
type input "08:13 AM"
type input "47"
type input "08:16 AM"
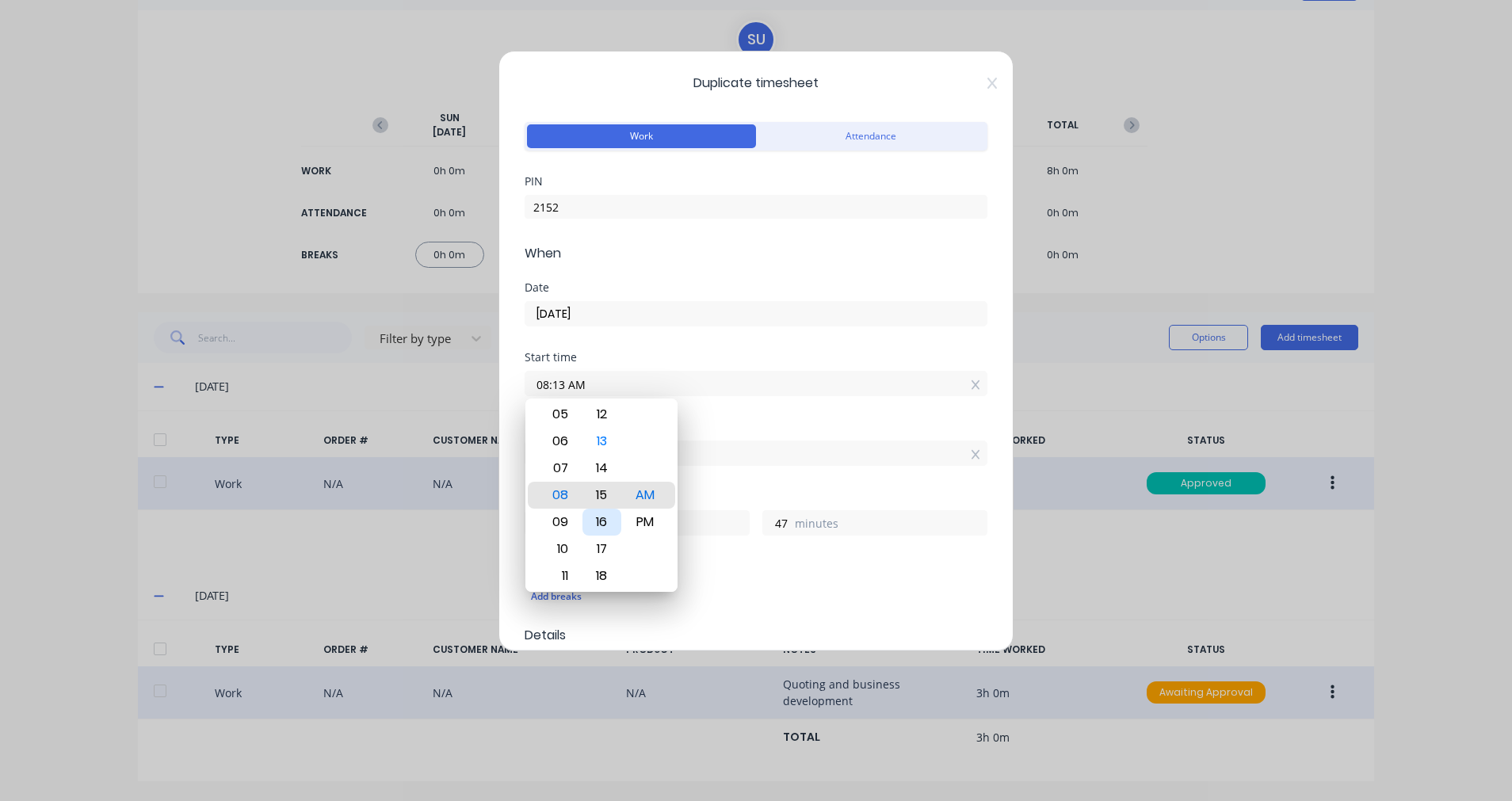
type input "44"
type input "08:19 AM"
type input "41"
type input "08:22 AM"
type input "38"
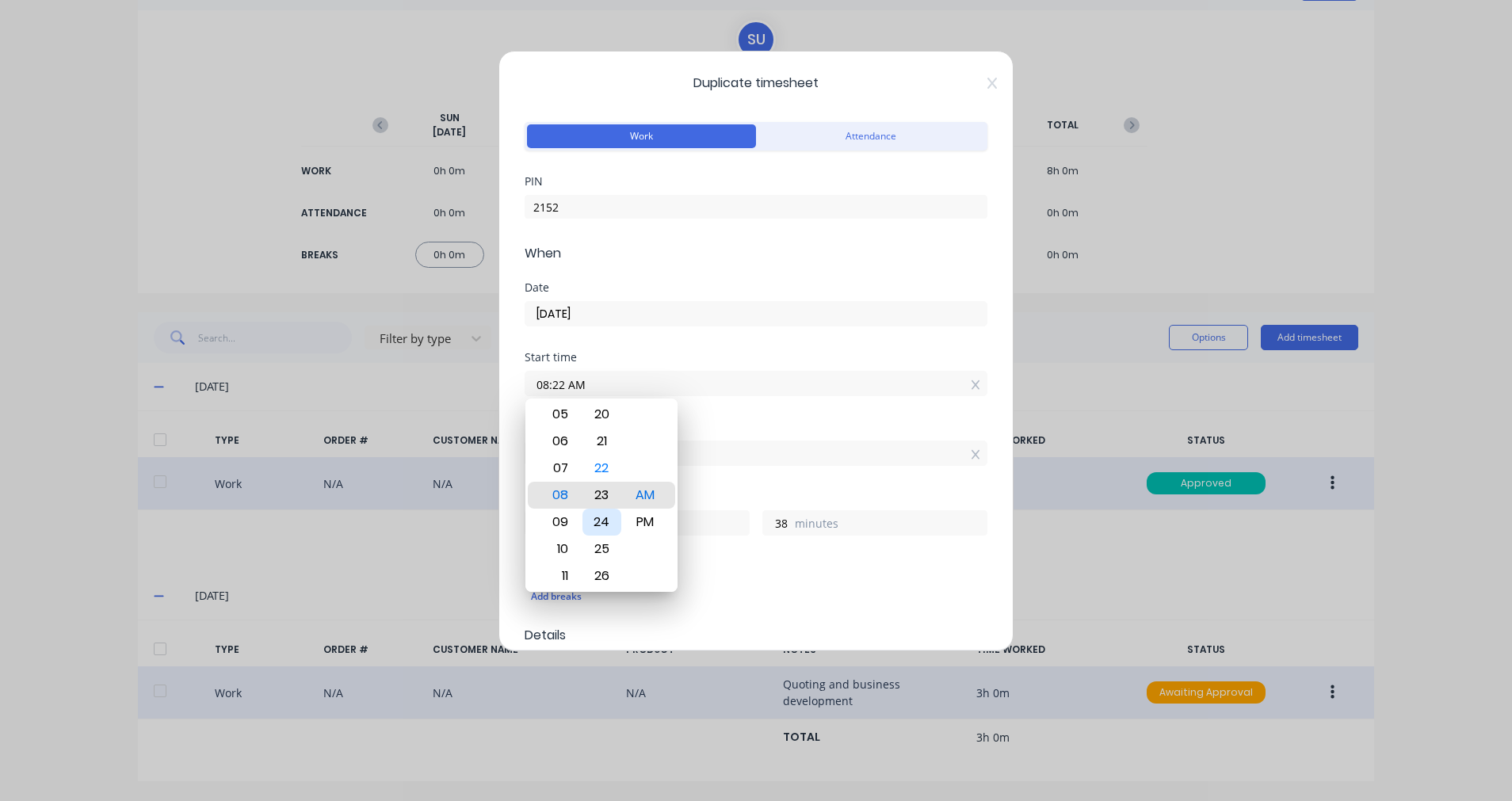
type input "08:24 AM"
type input "36"
type input "08:28 AM"
type input "32"
type input "08:33 AM"
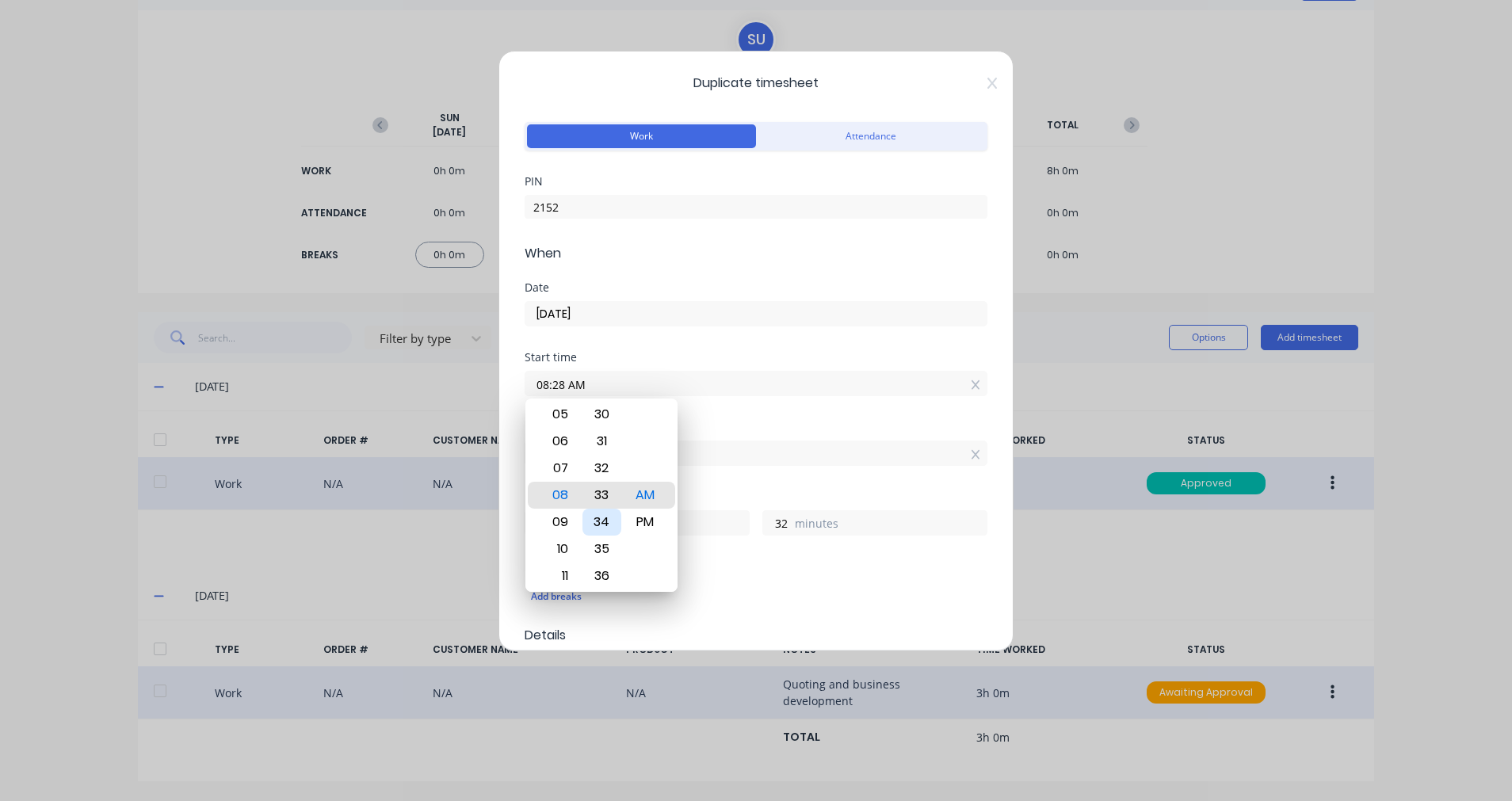
type input "27"
type input "08:32 AM"
type input "28"
type input "08:31 AM"
type input "29"
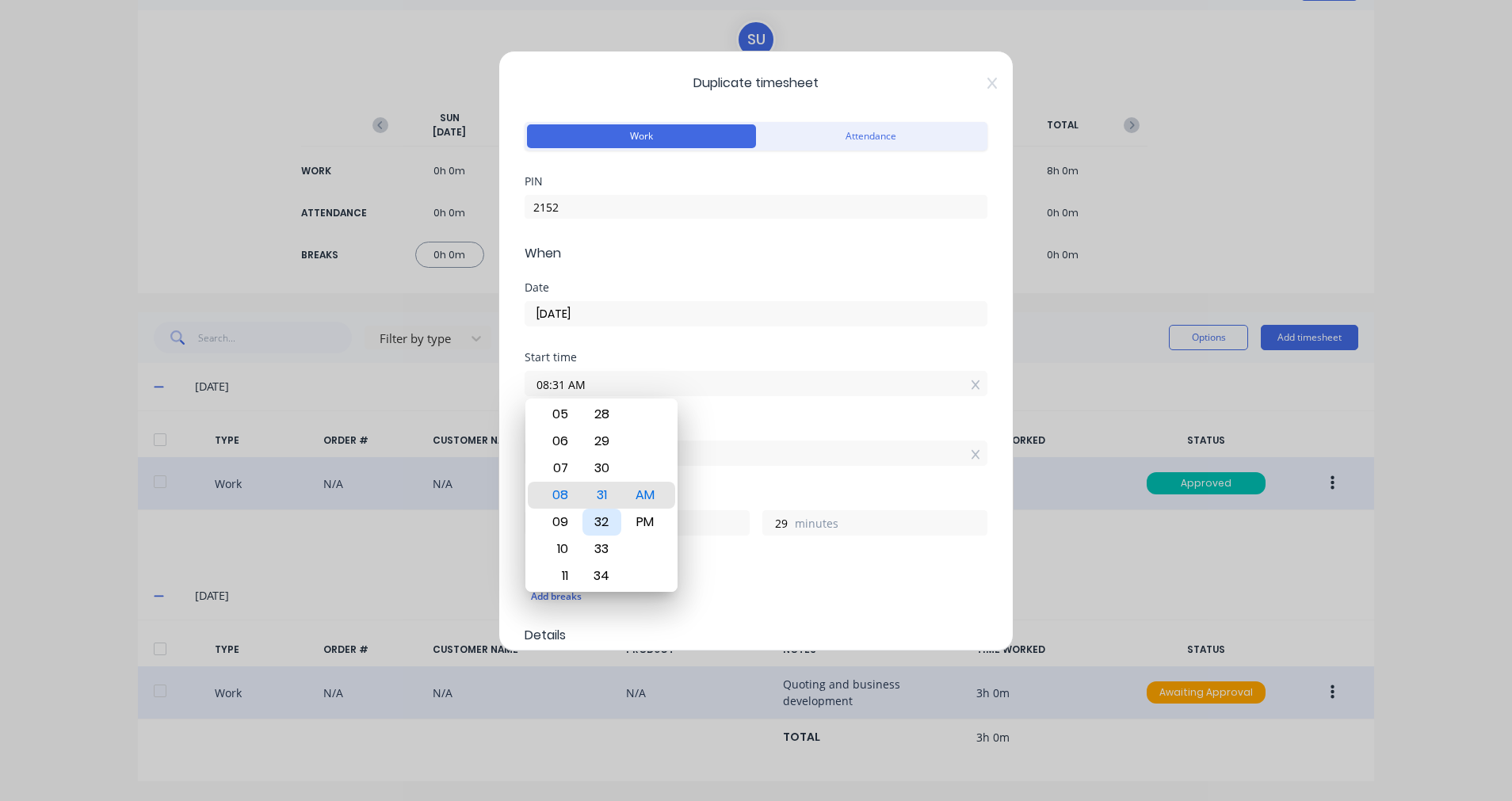
type input "08:30 AM"
type input "30"
click at [814, 432] on div "Finish time 11:00 AM" at bounding box center [756, 443] width 463 height 44
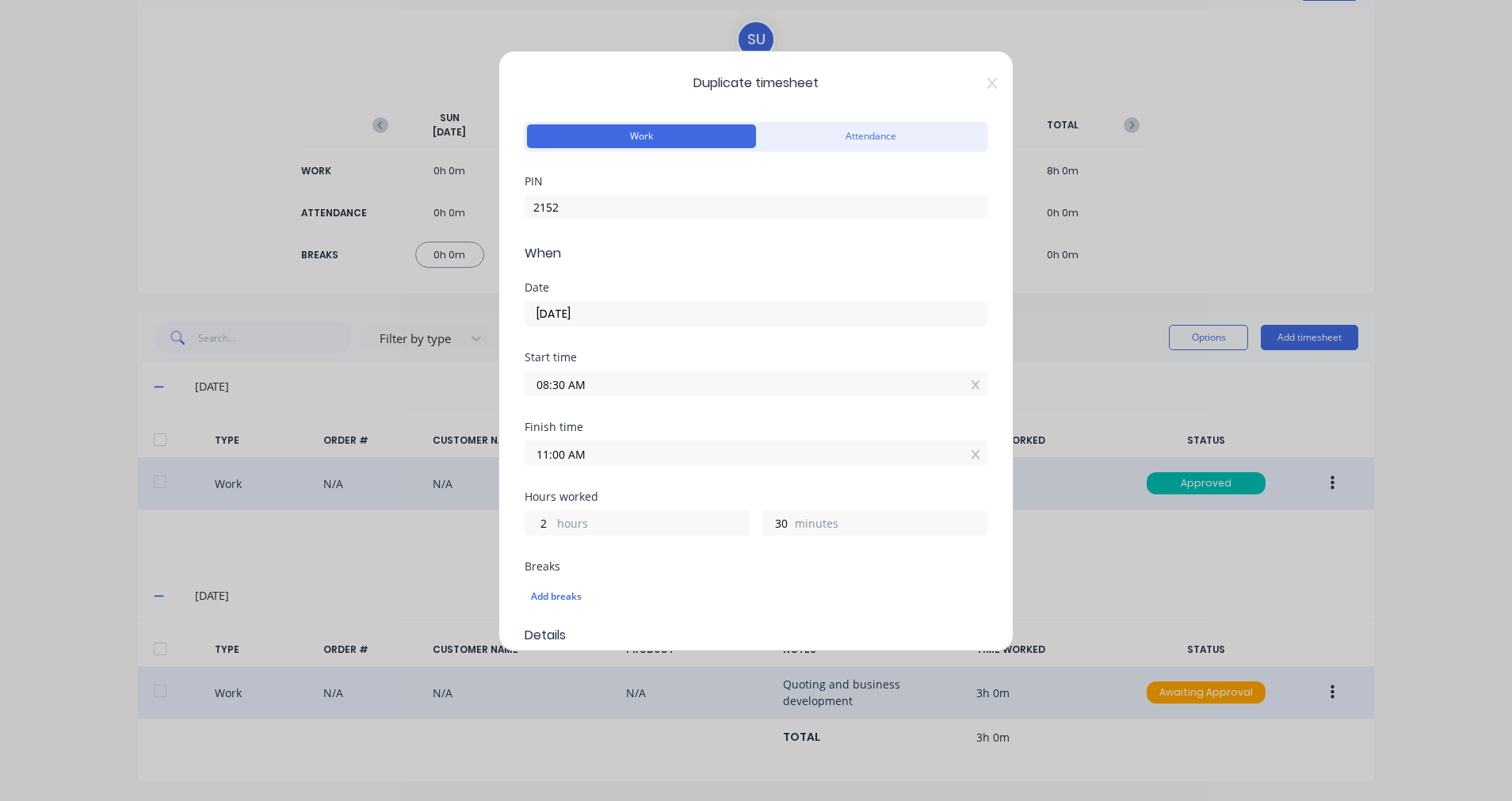
click at [596, 460] on input "11:00 AM" at bounding box center [756, 453] width 461 height 24
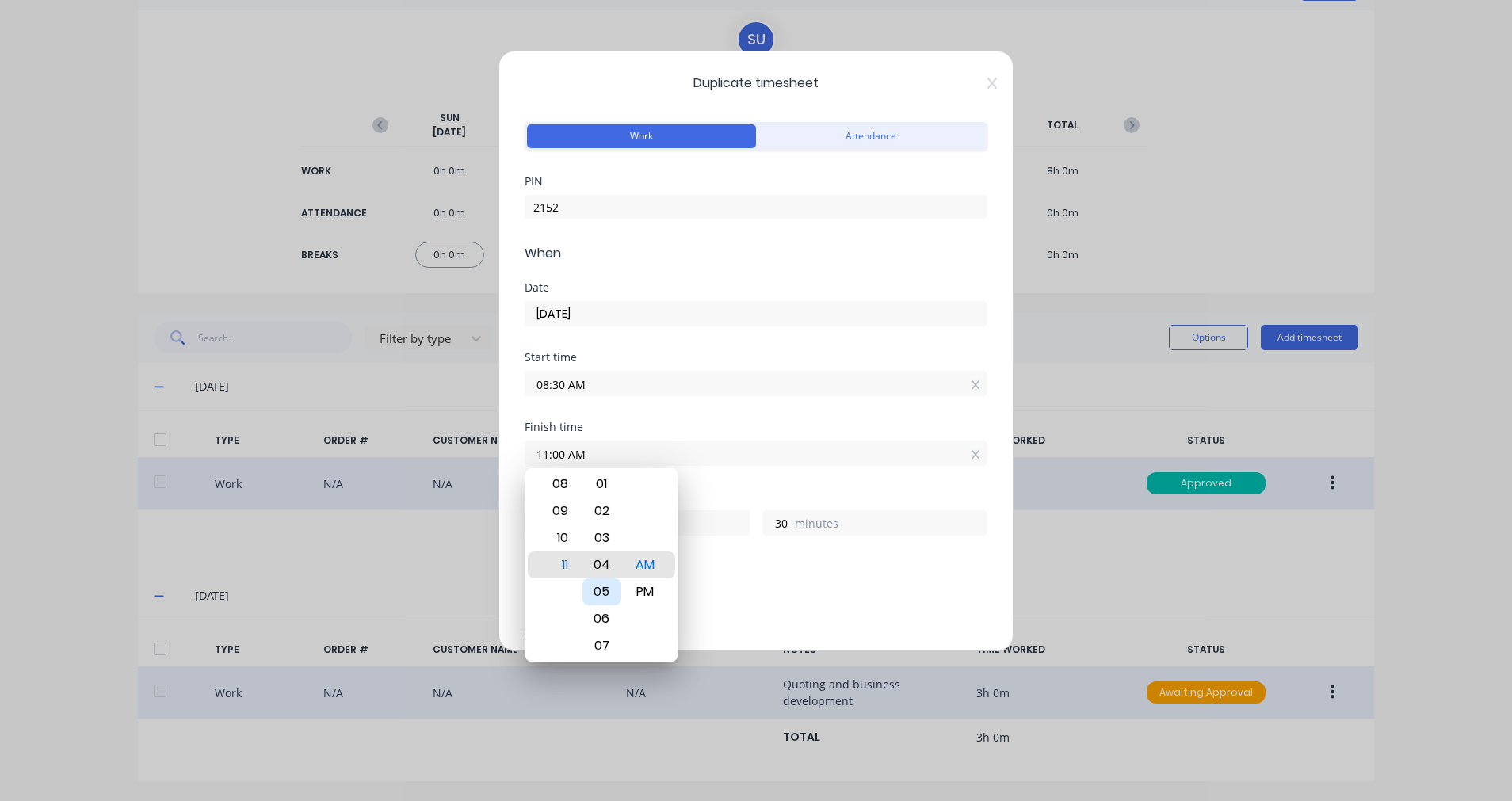
type input "11:04 AM"
type input "34"
type input "11:07 AM"
type input "37"
type input "11:11 AM"
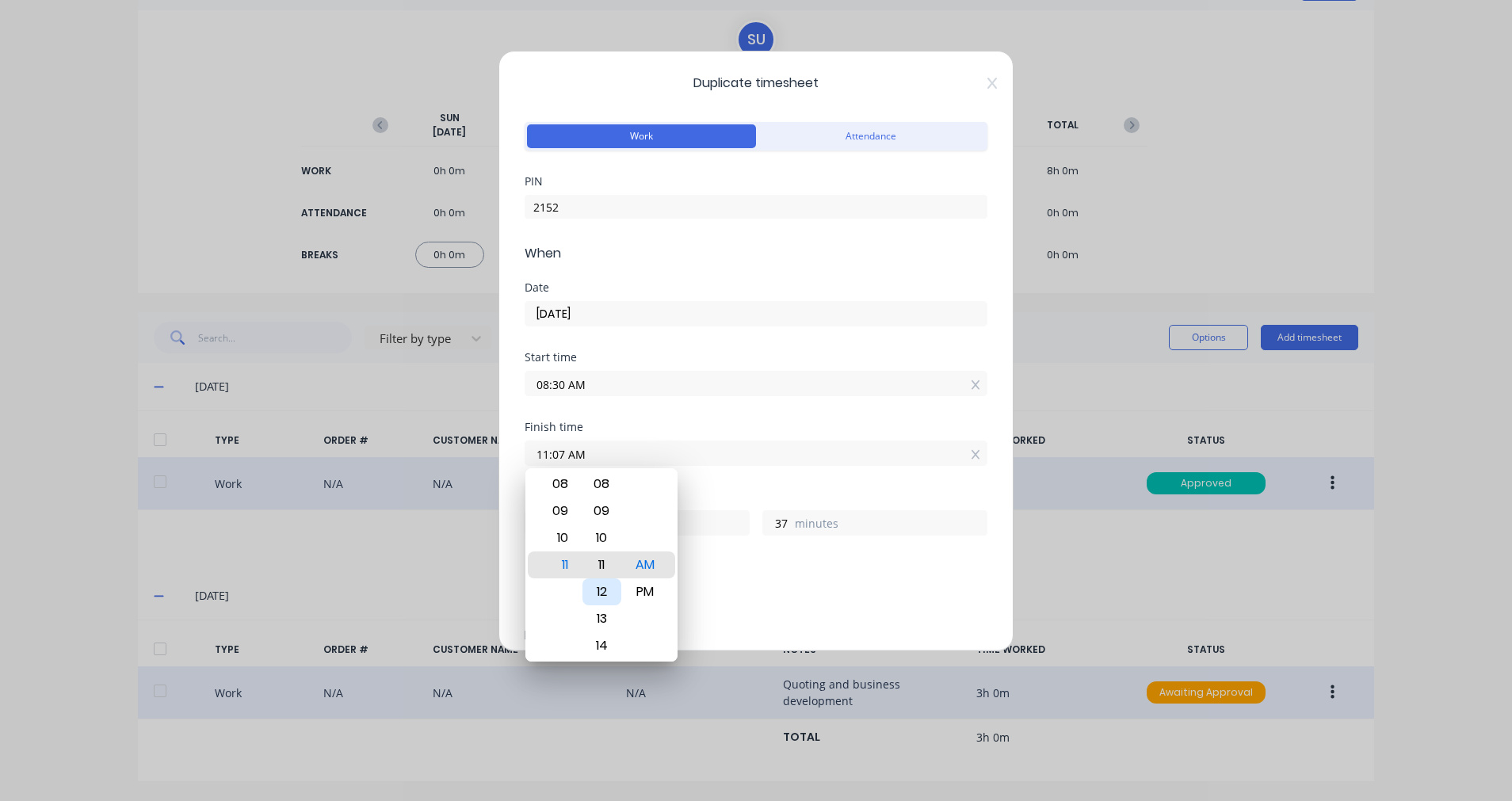
type input "41"
type input "11:14 AM"
type input "44"
type input "11:18 AM"
type input "48"
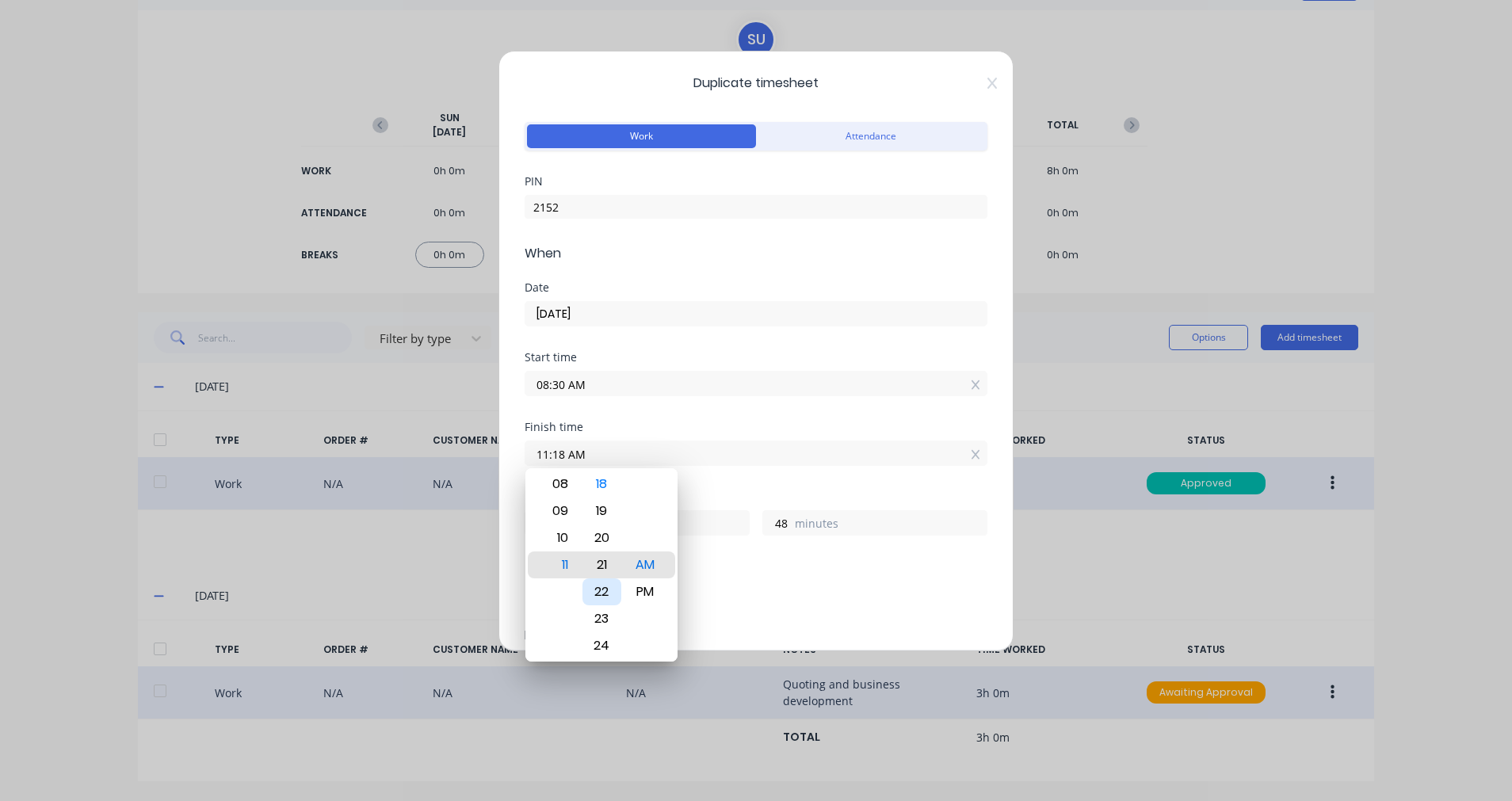
type input "11:21 AM"
type input "51"
type input "11:25 AM"
type input "55"
type input "11:27 AM"
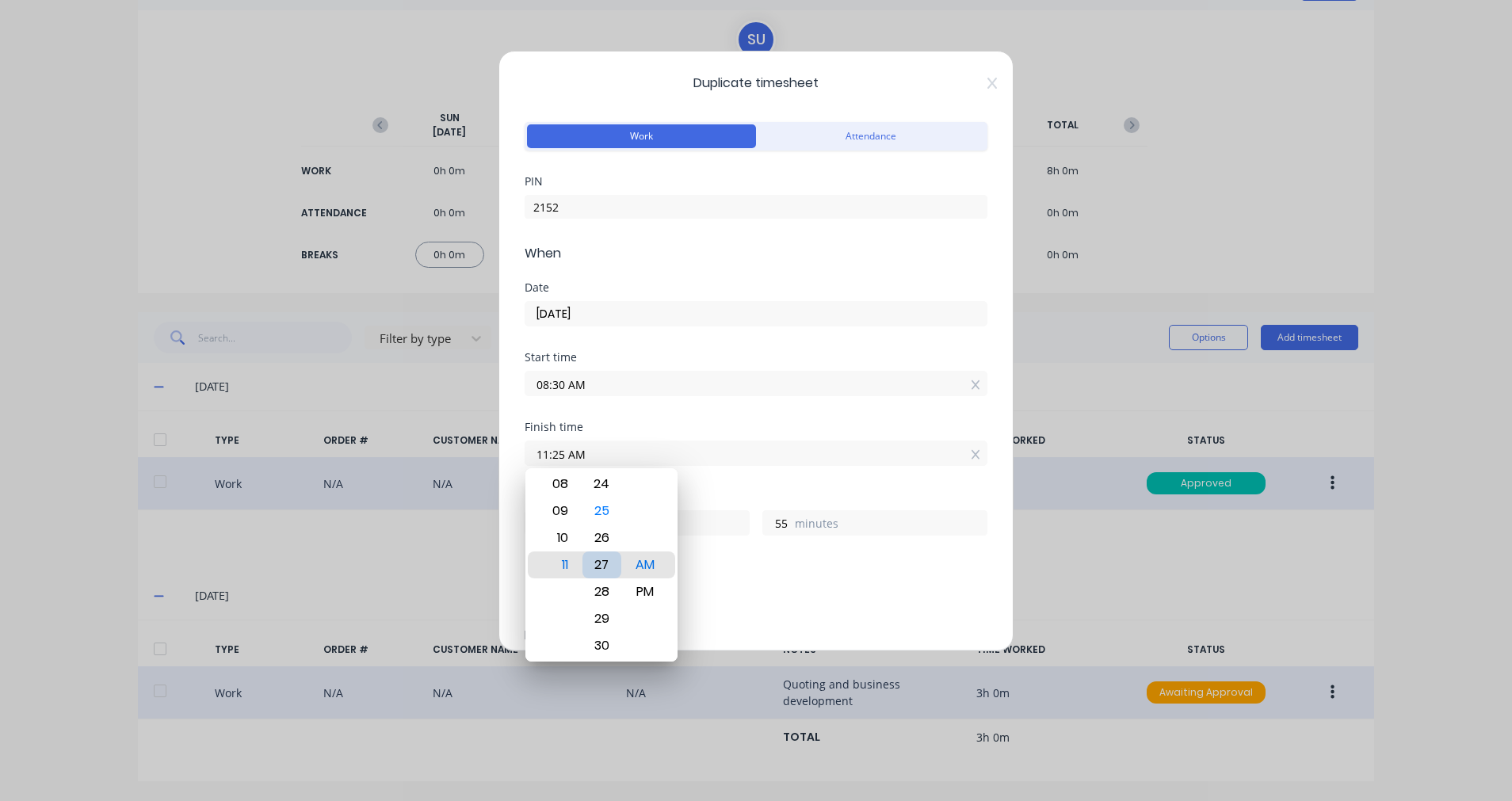
type input "57"
type input "11:28 AM"
type input "58"
type input "11:29 AM"
type input "59"
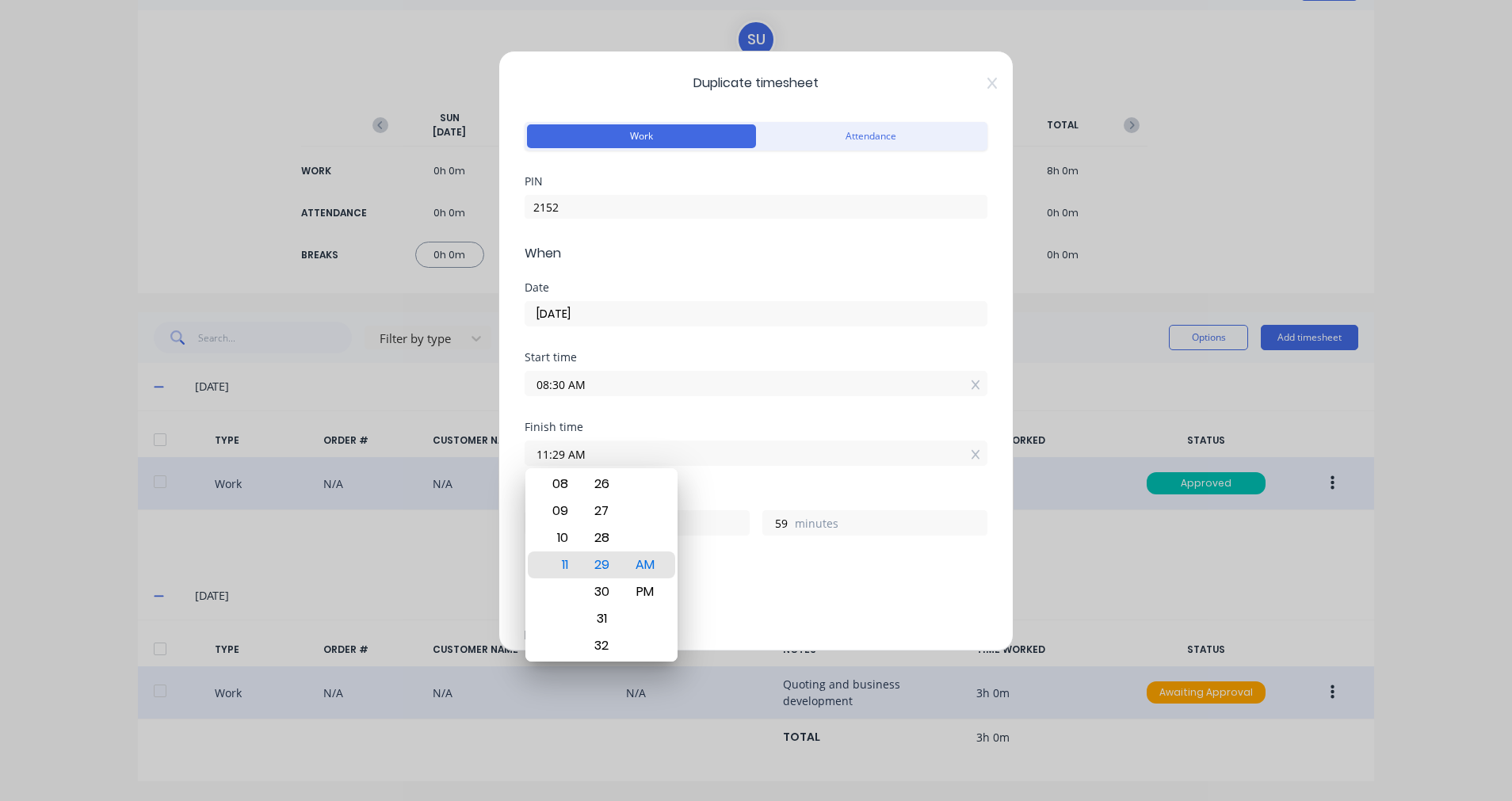
click at [819, 574] on div "Breaks Add breaks" at bounding box center [756, 587] width 463 height 53
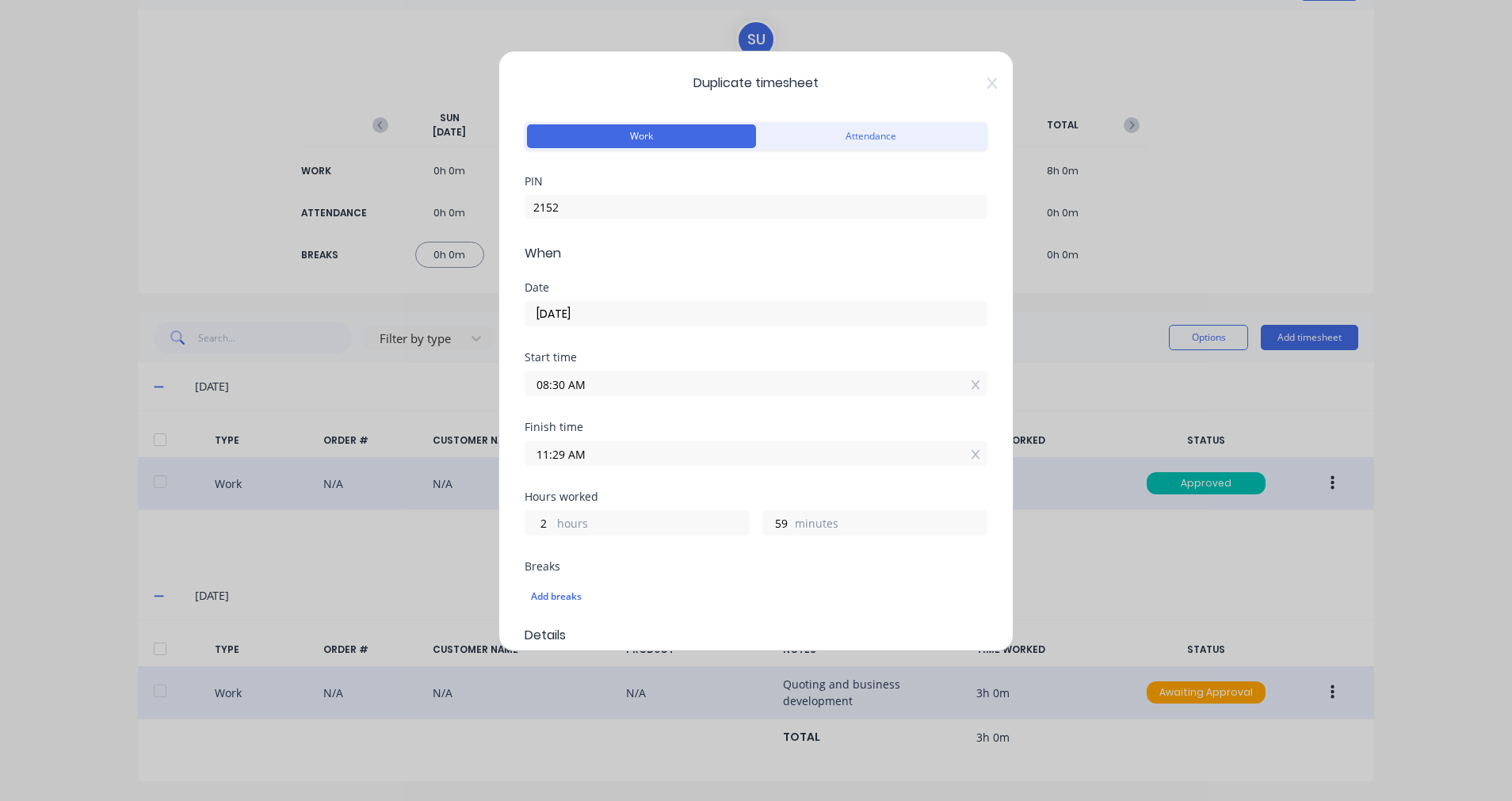
click at [671, 458] on input "11:29 AM" at bounding box center [756, 453] width 461 height 24
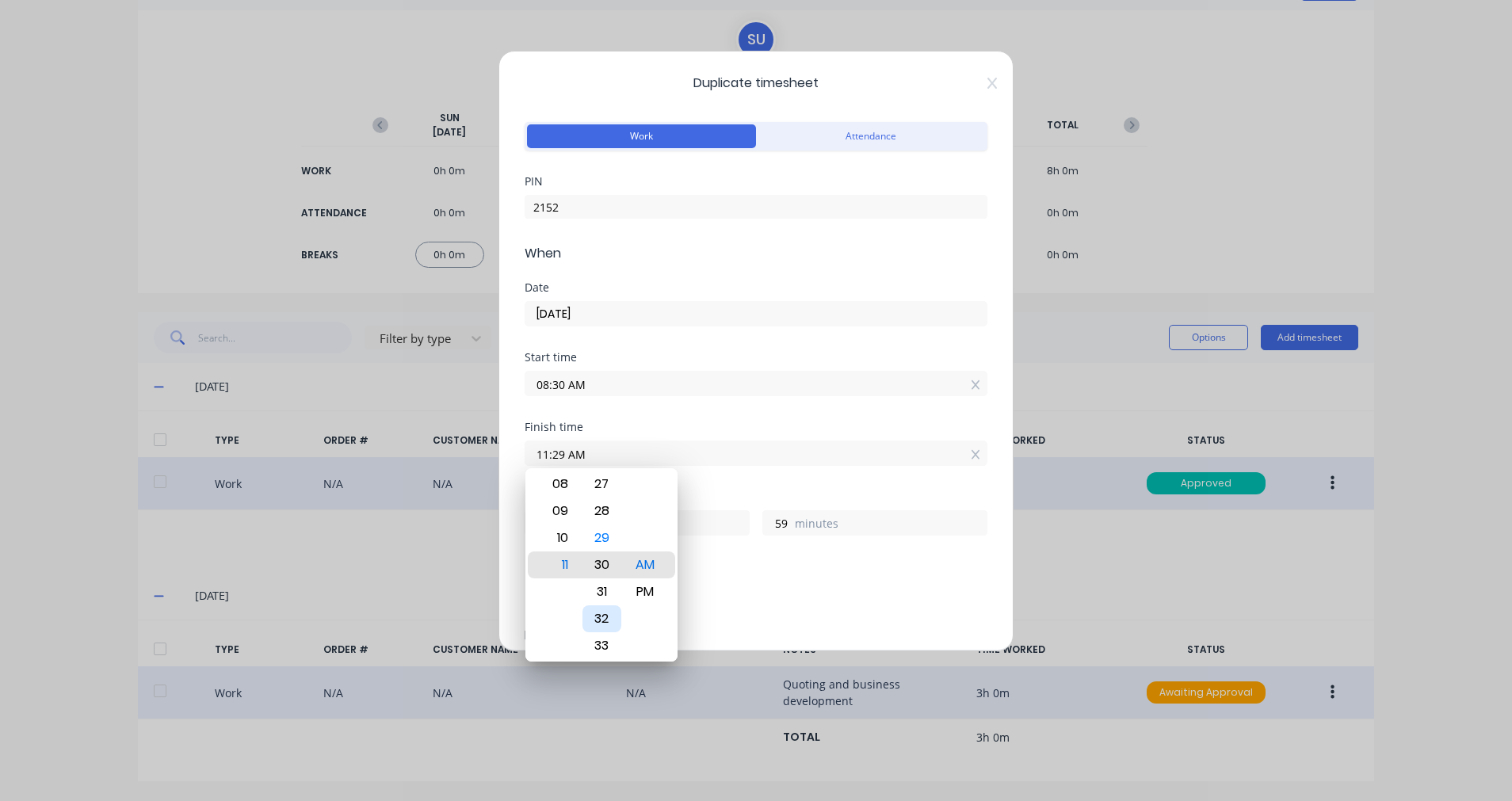
type input "11:30 AM"
type input "3"
type input "0"
click at [793, 578] on div "Add breaks" at bounding box center [756, 594] width 463 height 37
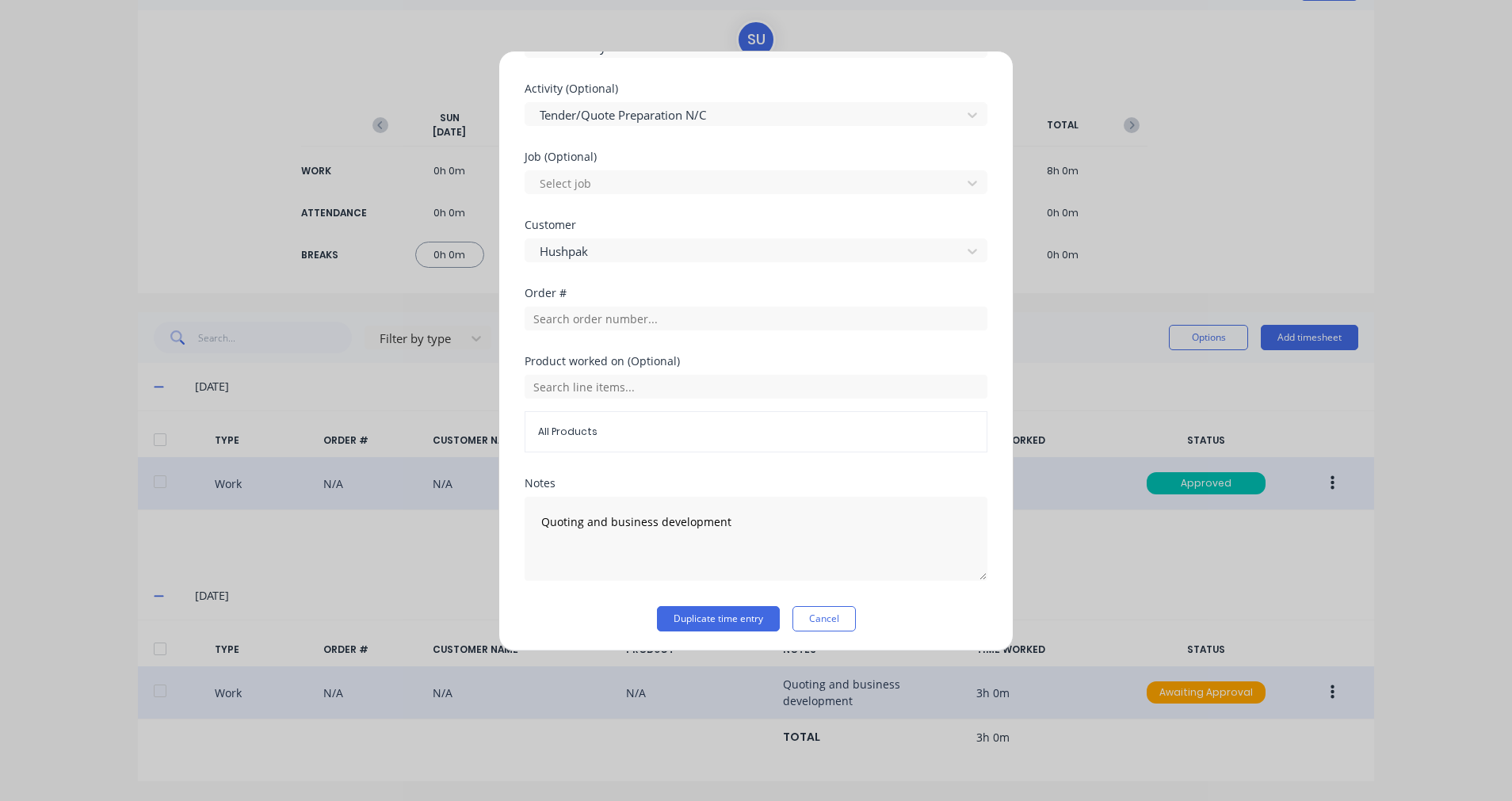
scroll to position [652, 0]
click at [722, 604] on button "Duplicate time entry" at bounding box center [718, 615] width 123 height 25
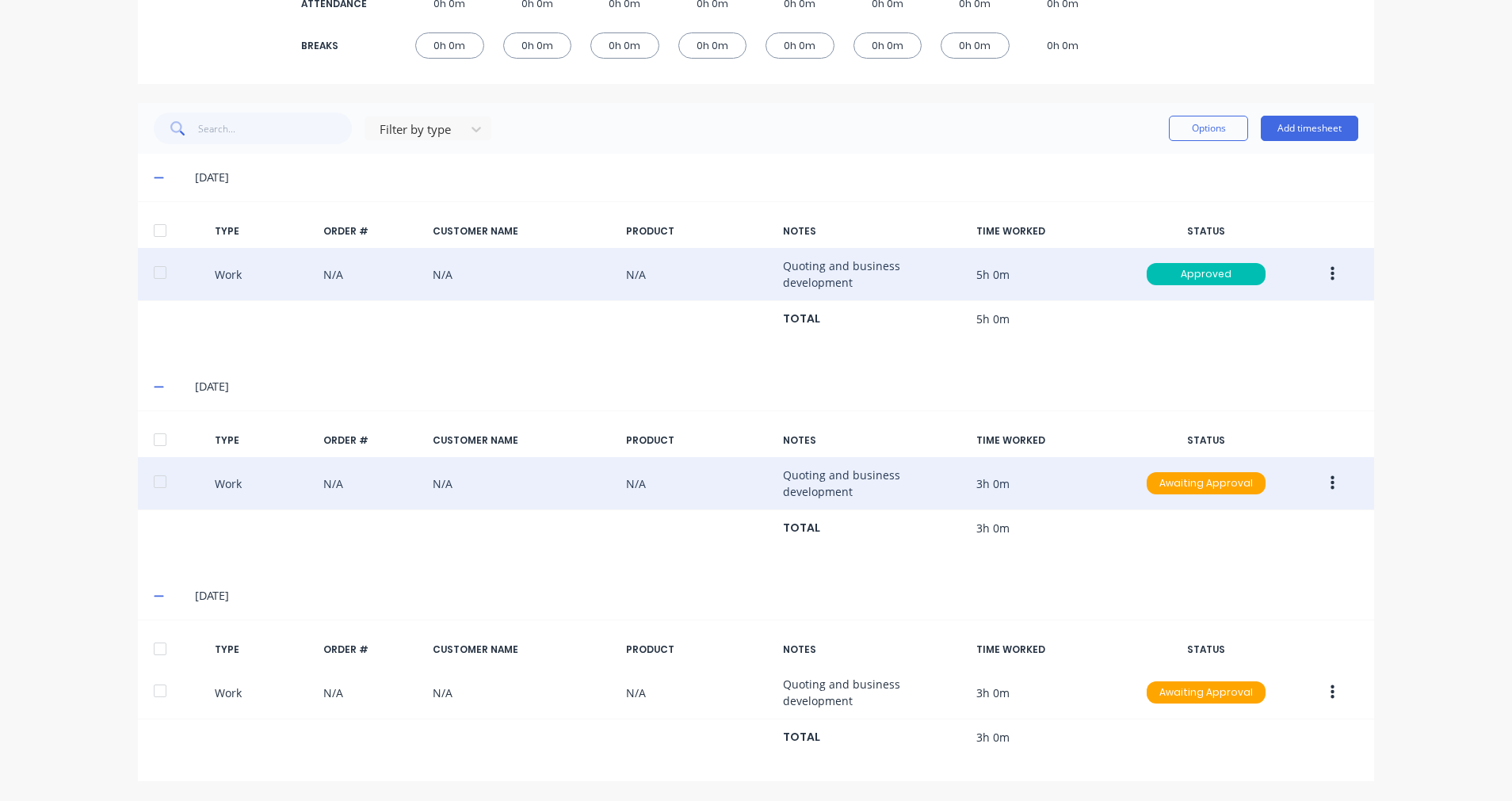
scroll to position [0, 0]
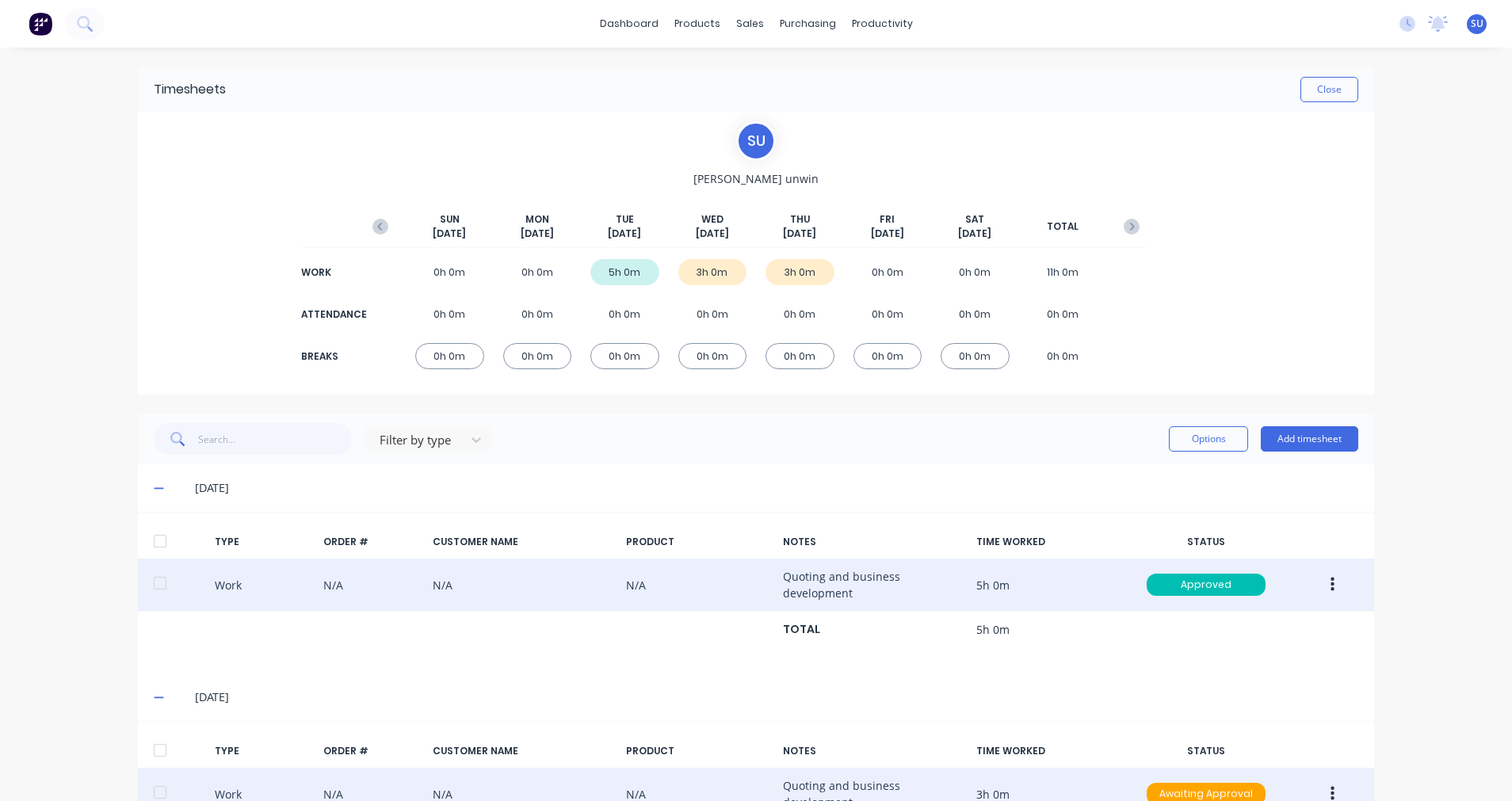
click at [1326, 73] on div "Timesheets Close" at bounding box center [756, 89] width 1237 height 44
click at [1320, 91] on button "Close" at bounding box center [1329, 89] width 58 height 25
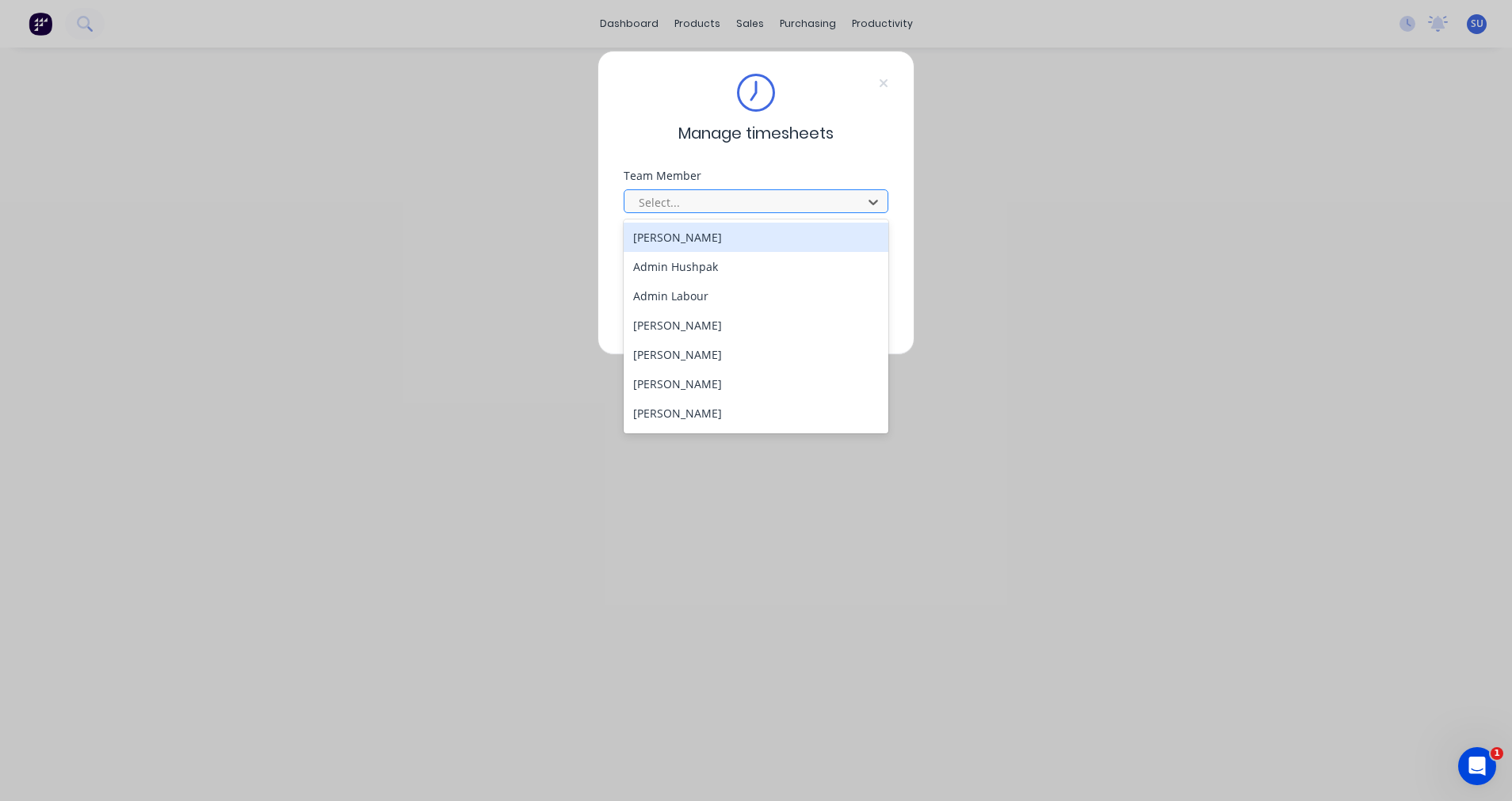
click at [693, 198] on div at bounding box center [745, 202] width 217 height 20
type input "sc"
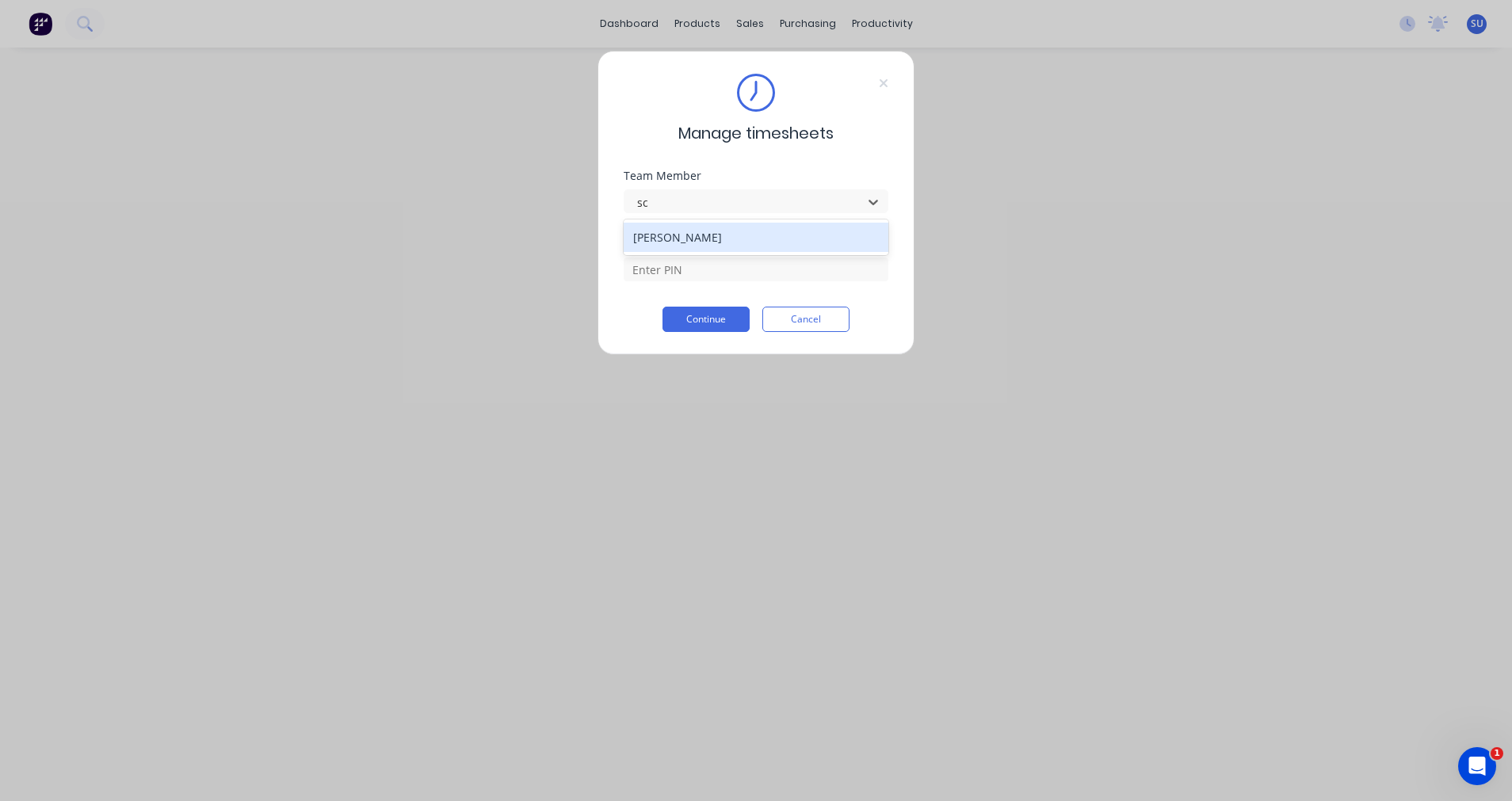
click at [686, 227] on div "[PERSON_NAME]" at bounding box center [756, 237] width 265 height 29
click at [661, 271] on input at bounding box center [756, 269] width 265 height 24
type input "2152"
click at [701, 321] on button "Continue" at bounding box center [705, 319] width 87 height 25
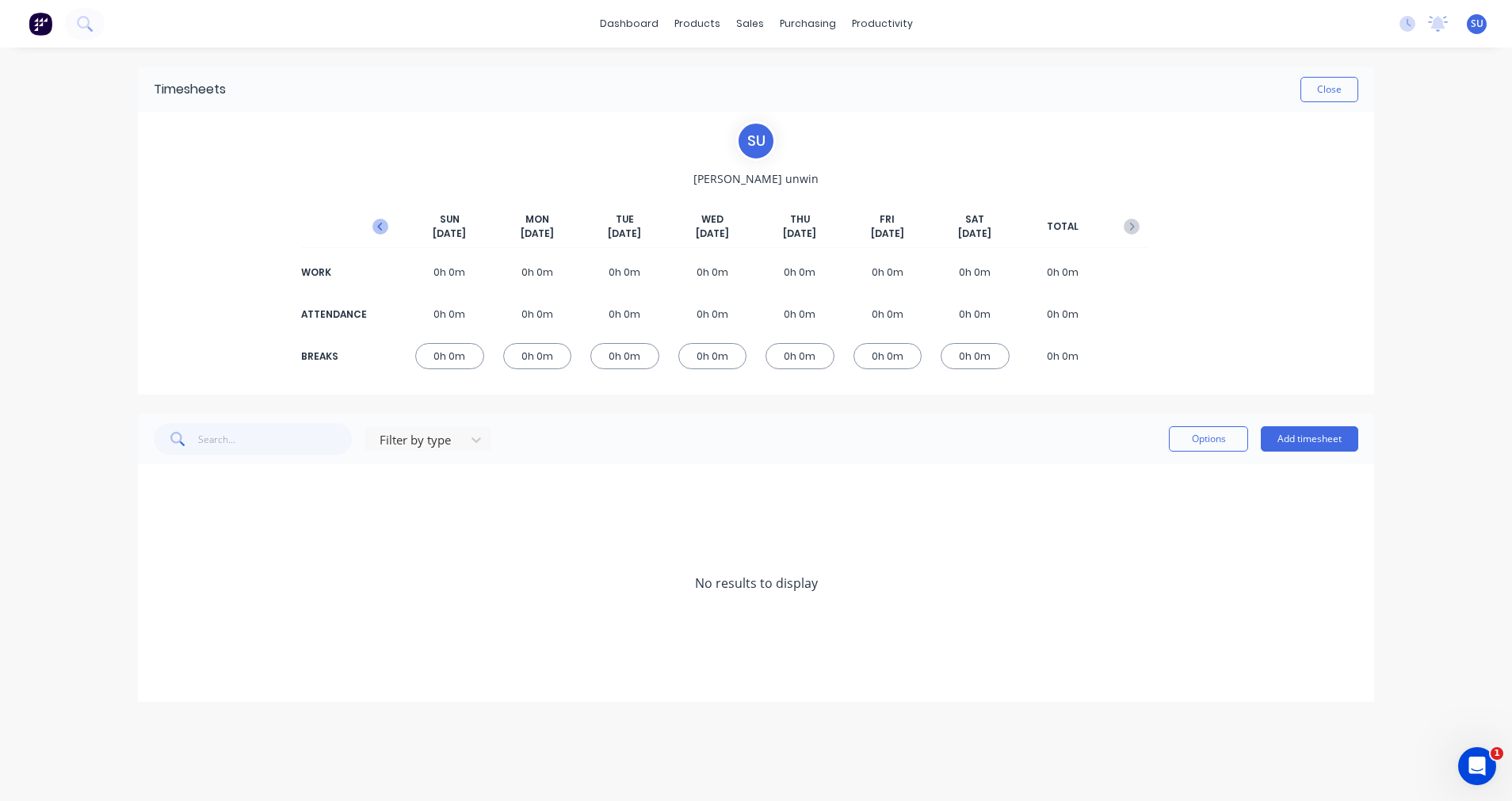
click at [383, 219] on icon "button" at bounding box center [380, 226] width 16 height 16
